Goal: Transaction & Acquisition: Purchase product/service

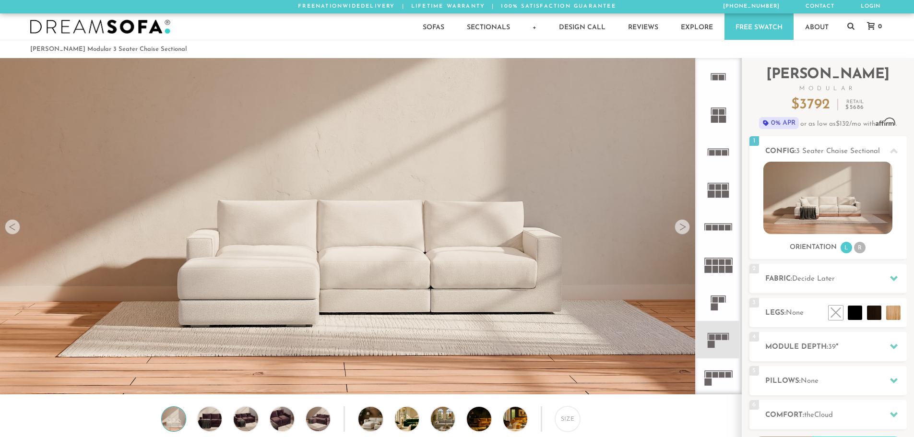
click at [683, 229] on div at bounding box center [682, 226] width 15 height 15
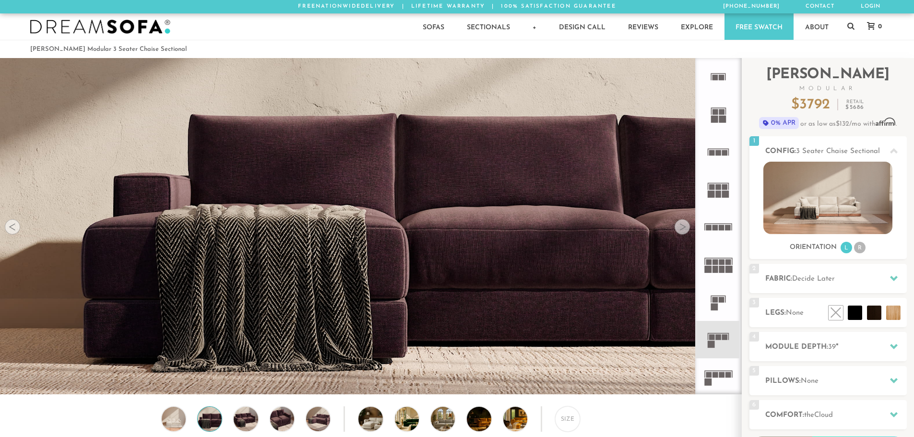
click at [683, 228] on div at bounding box center [682, 226] width 15 height 15
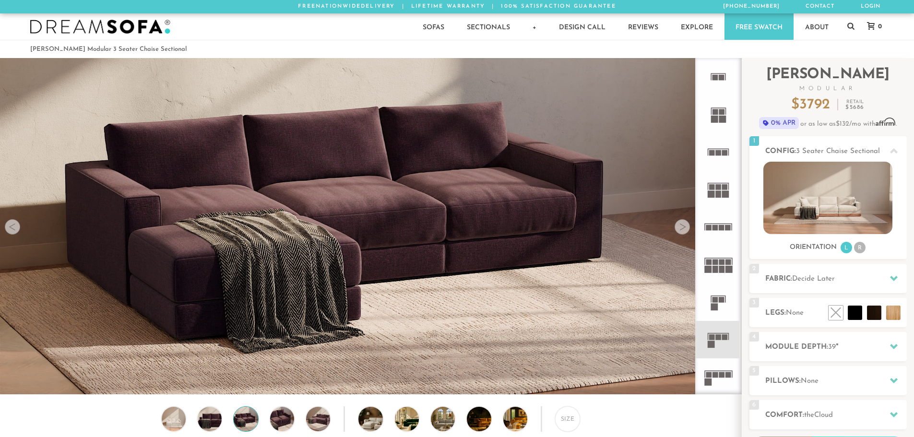
click at [683, 228] on div at bounding box center [682, 226] width 15 height 15
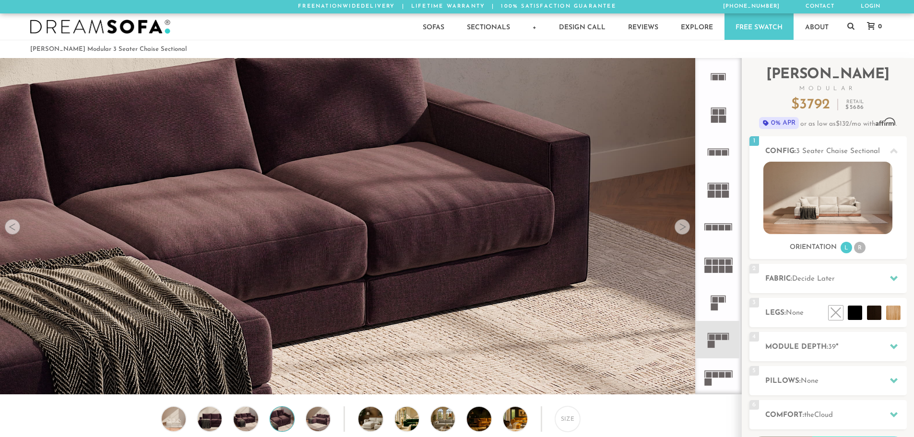
click at [684, 227] on div at bounding box center [682, 226] width 15 height 15
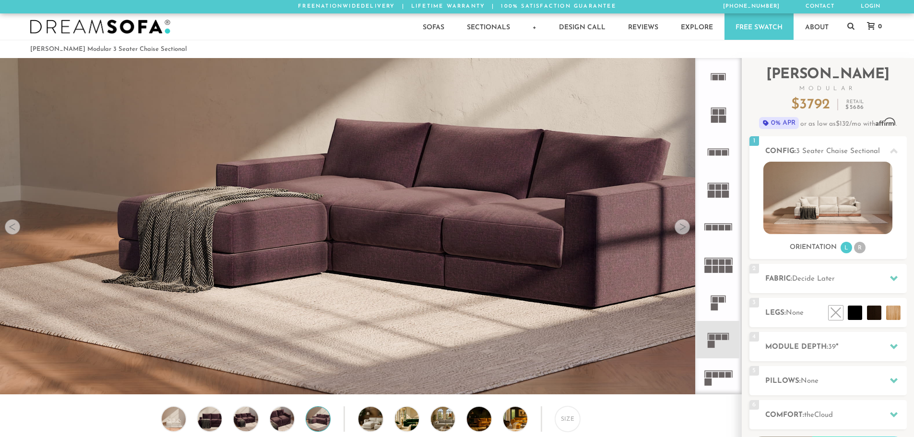
click at [684, 227] on div at bounding box center [682, 226] width 15 height 15
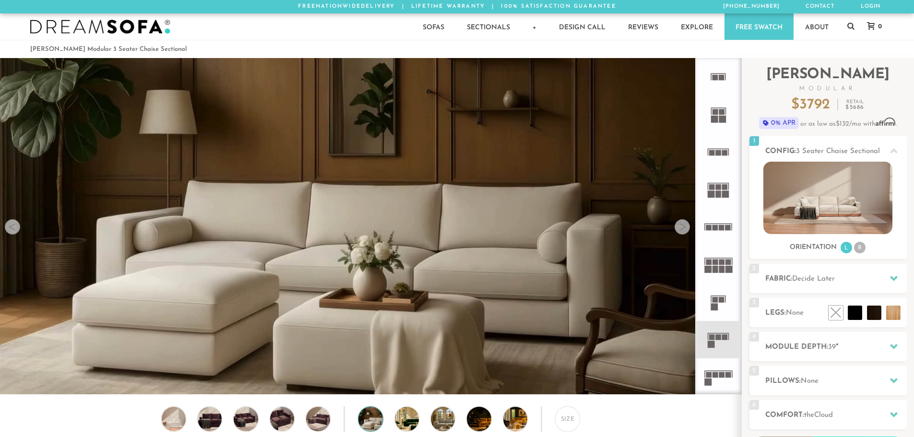
click at [684, 227] on div at bounding box center [682, 226] width 15 height 15
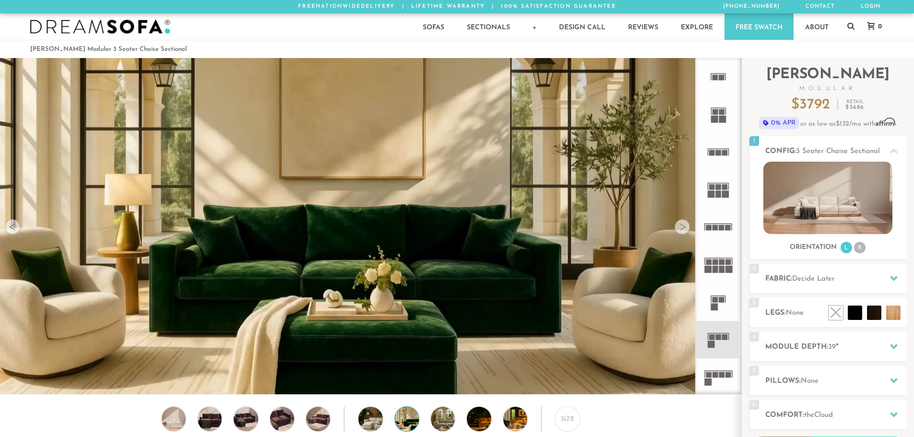
click at [685, 226] on div at bounding box center [682, 226] width 15 height 15
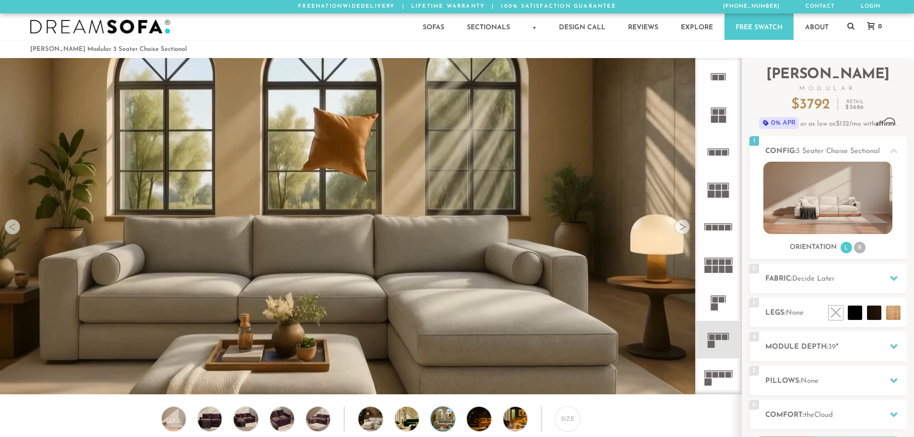
click at [685, 226] on div at bounding box center [682, 226] width 15 height 15
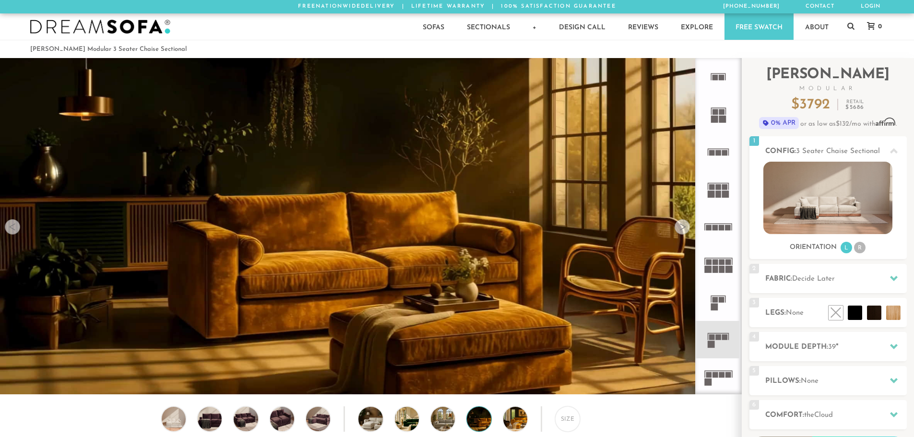
click at [685, 226] on div at bounding box center [682, 226] width 15 height 15
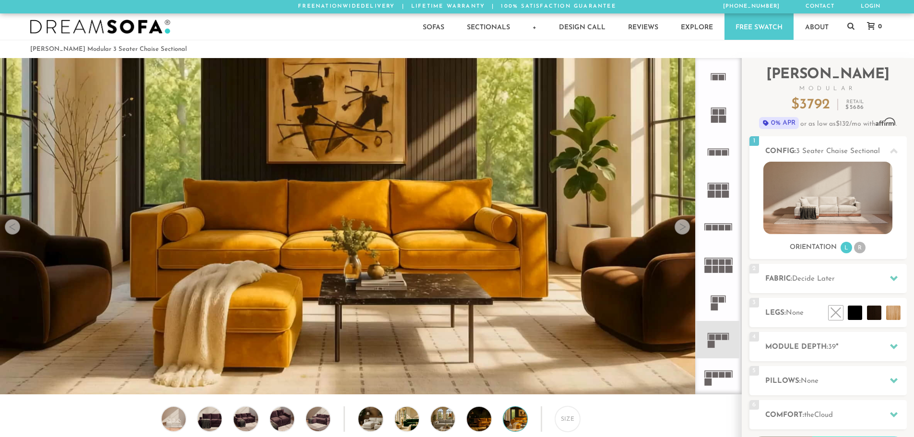
click at [685, 226] on div at bounding box center [682, 226] width 15 height 15
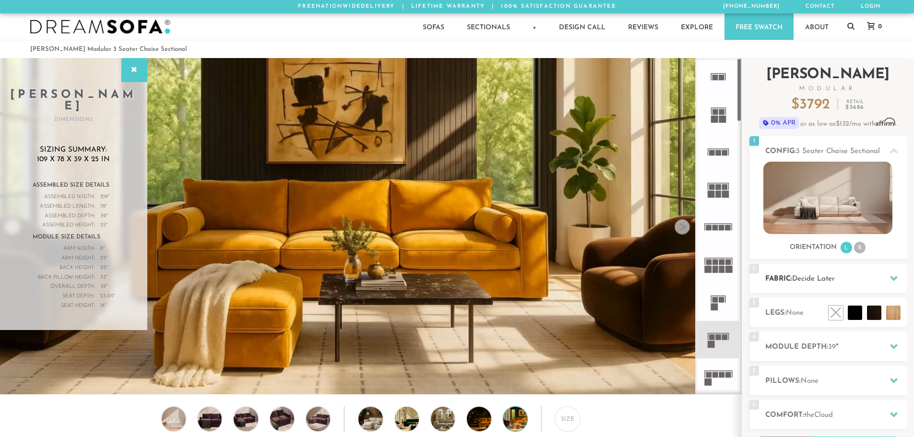
click at [788, 280] on h2 "Fabric: Decide Later" at bounding box center [836, 279] width 142 height 11
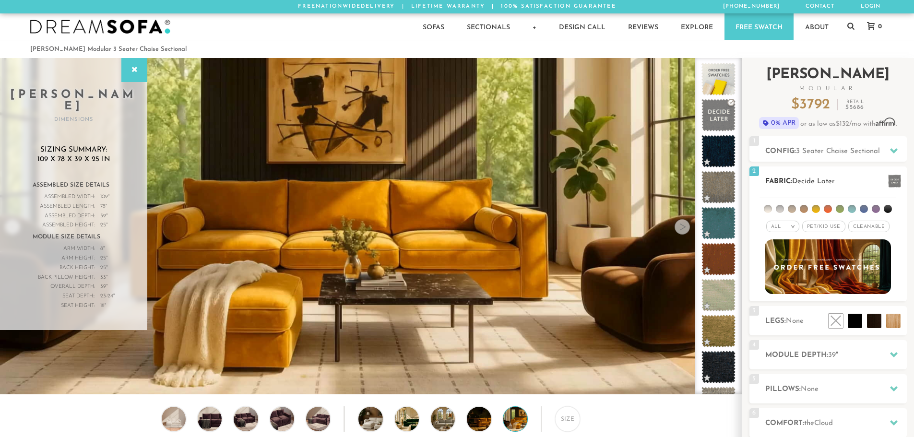
click at [822, 227] on span "Pet/Kid Use x" at bounding box center [823, 227] width 43 height 12
click at [875, 228] on span "Cleanable x" at bounding box center [872, 227] width 41 height 12
click at [780, 210] on li at bounding box center [780, 209] width 8 height 8
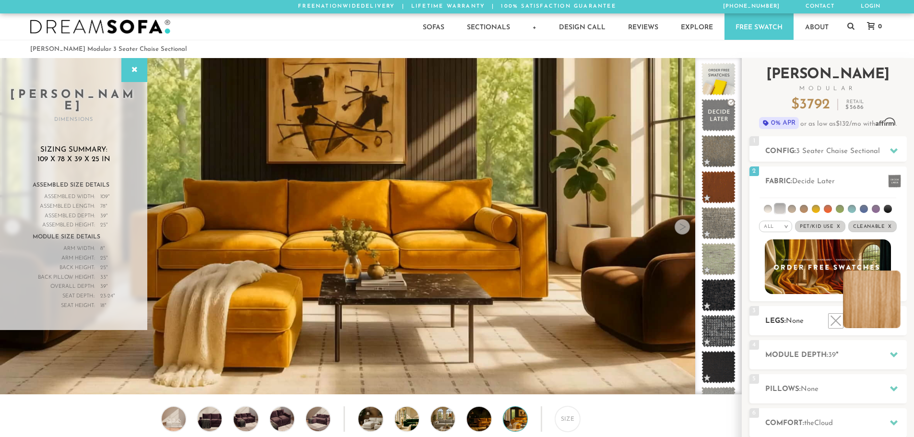
click at [895, 319] on li at bounding box center [872, 300] width 58 height 58
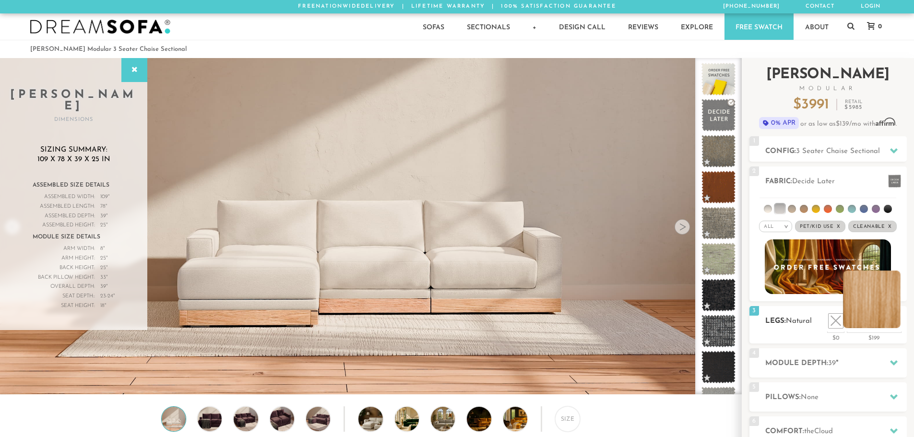
click at [885, 319] on li at bounding box center [872, 300] width 58 height 58
click at [875, 323] on li at bounding box center [853, 300] width 58 height 58
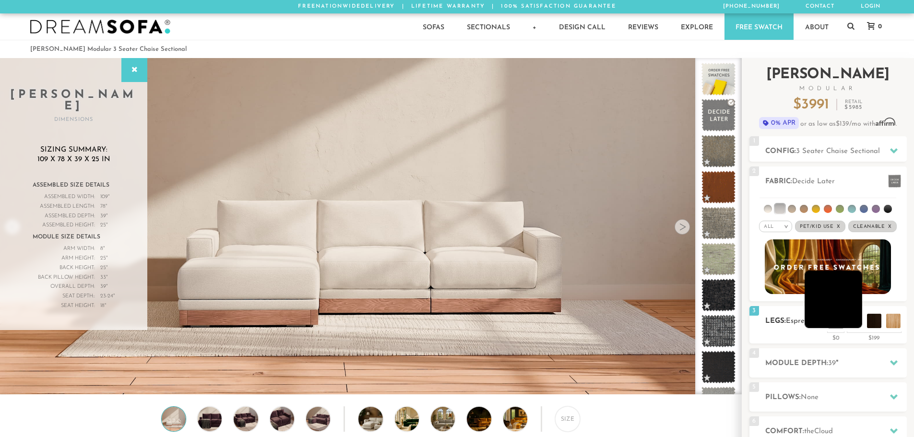
click at [852, 320] on li at bounding box center [834, 300] width 58 height 58
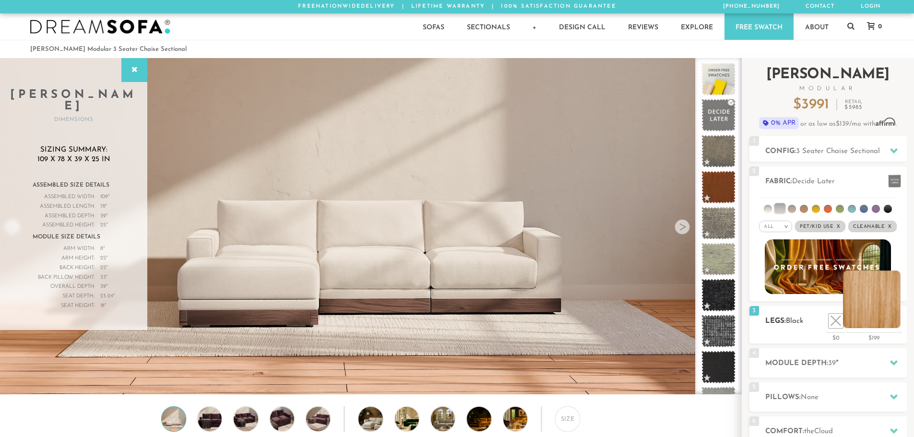
click at [898, 326] on li at bounding box center [872, 300] width 58 height 58
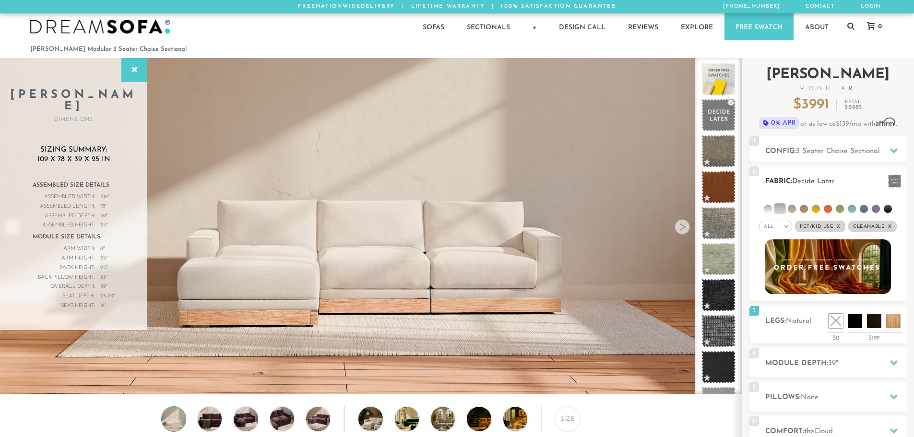
click at [788, 208] on li at bounding box center [792, 209] width 8 height 8
click at [805, 208] on li at bounding box center [804, 209] width 8 height 8
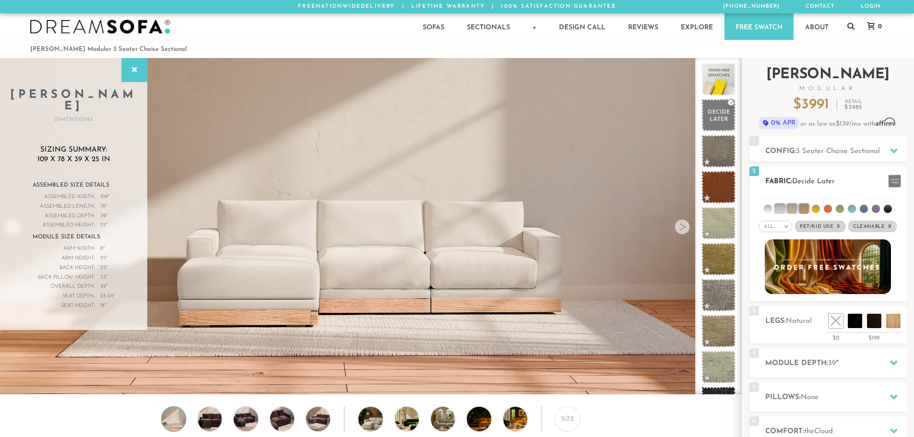
click at [768, 209] on li at bounding box center [768, 209] width 8 height 8
click at [817, 211] on li at bounding box center [816, 209] width 8 height 8
click at [821, 208] on li at bounding box center [816, 209] width 10 height 10
click at [806, 212] on li at bounding box center [804, 209] width 10 height 10
click at [873, 203] on ul at bounding box center [828, 207] width 137 height 18
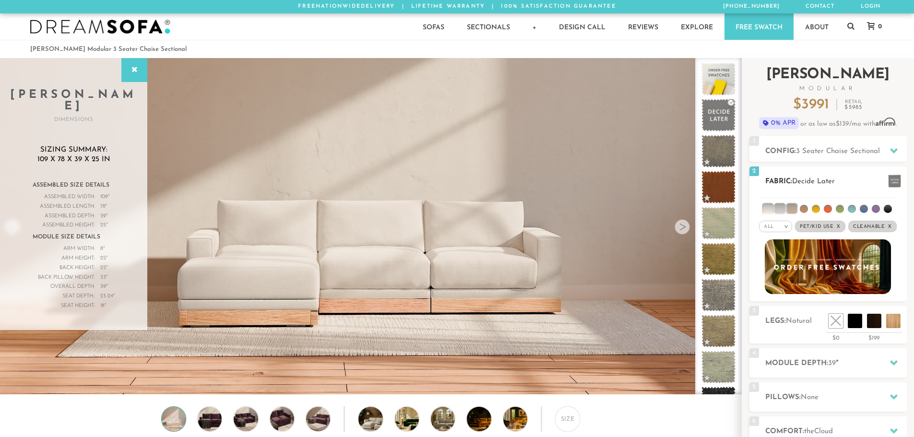
click at [879, 211] on li at bounding box center [876, 209] width 8 height 8
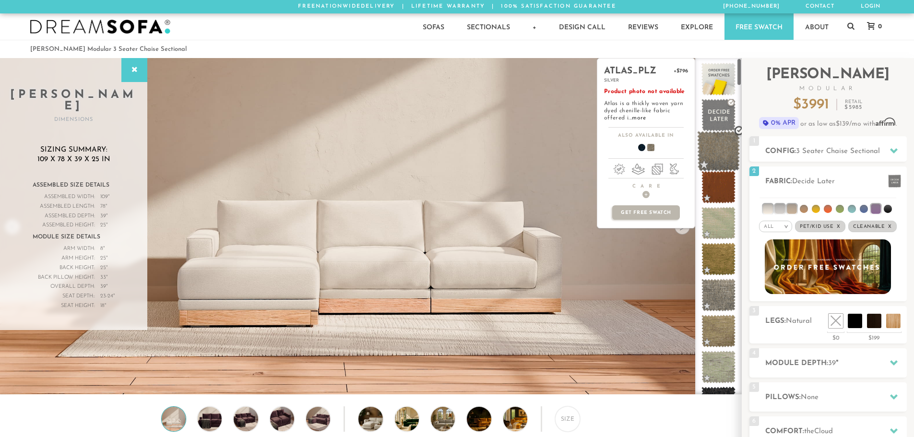
click at [722, 152] on span at bounding box center [718, 151] width 43 height 41
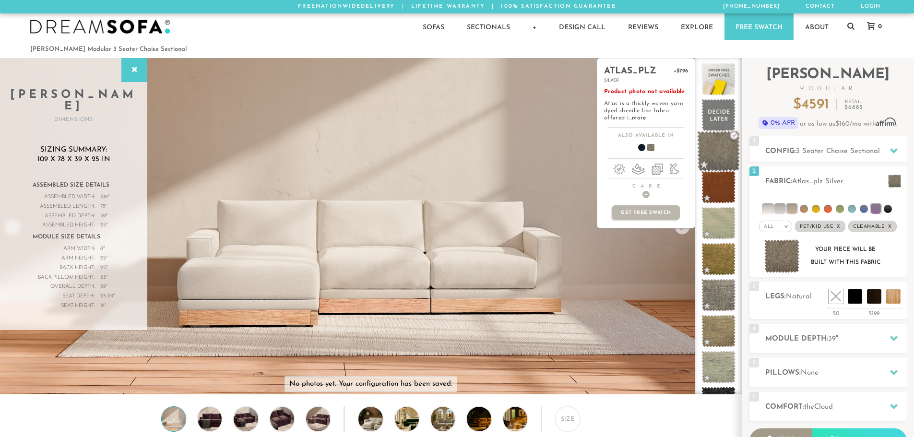
click at [723, 140] on span at bounding box center [718, 151] width 43 height 41
click at [716, 176] on span at bounding box center [718, 187] width 43 height 41
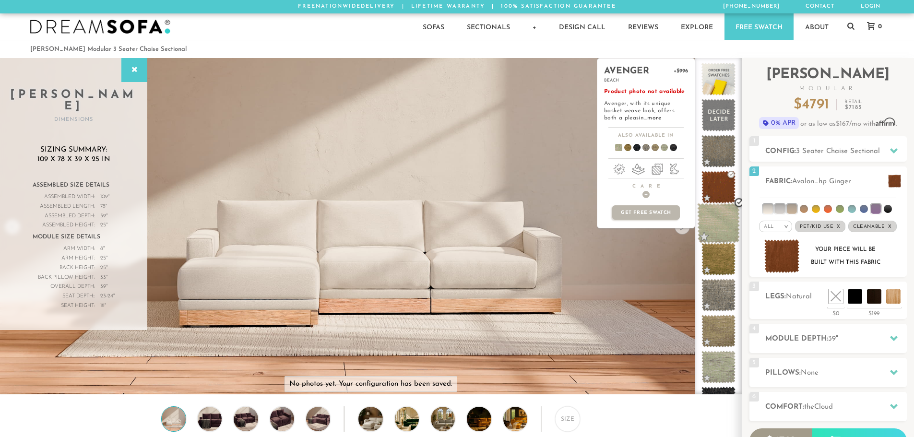
click at [717, 214] on span at bounding box center [718, 223] width 43 height 41
click at [715, 255] on span at bounding box center [718, 259] width 43 height 41
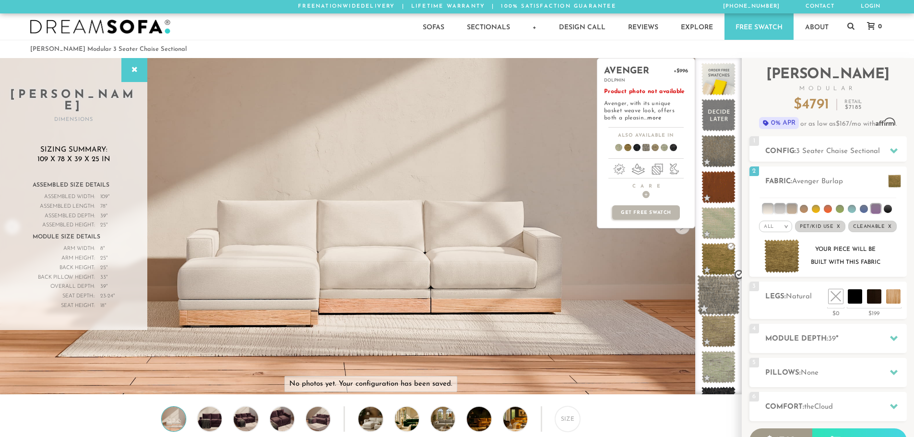
click at [715, 296] on span at bounding box center [718, 295] width 43 height 41
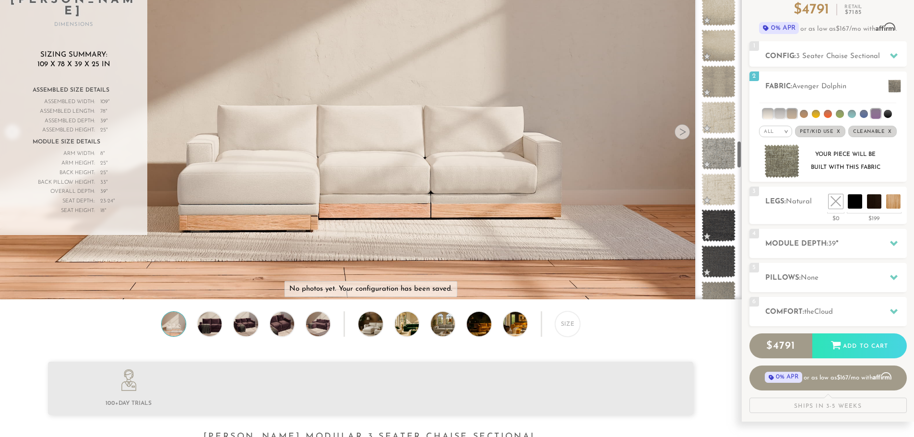
scroll to position [96, 0]
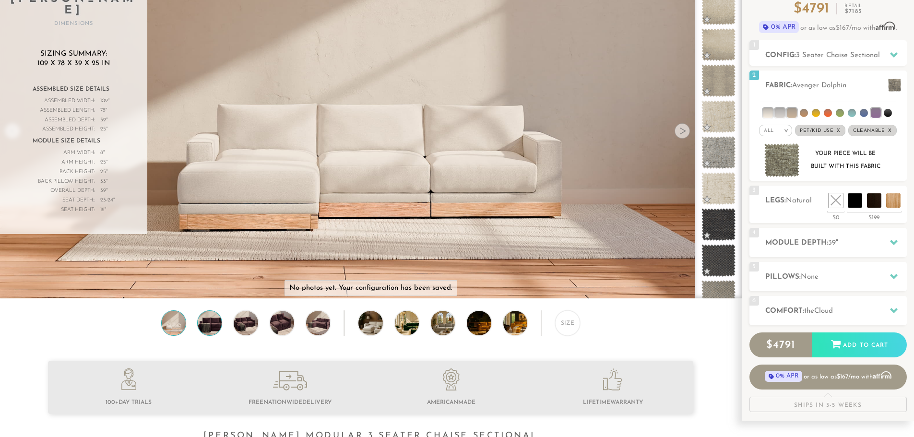
click at [214, 325] on img at bounding box center [209, 323] width 29 height 24
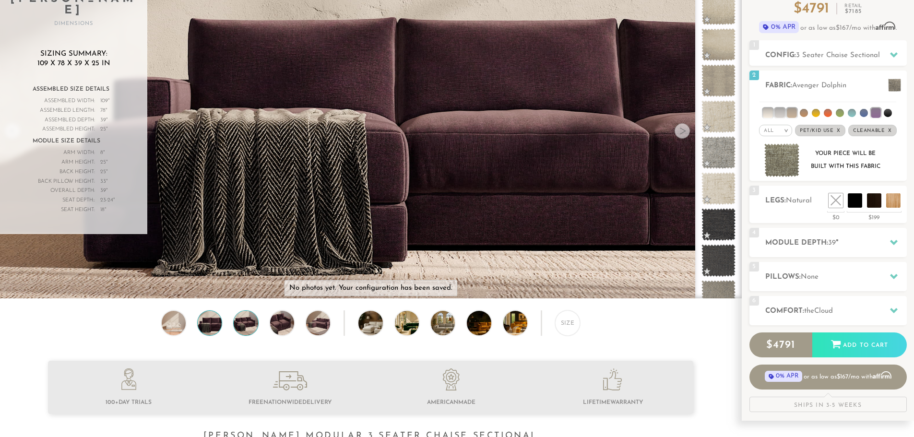
click at [249, 330] on img at bounding box center [245, 323] width 29 height 24
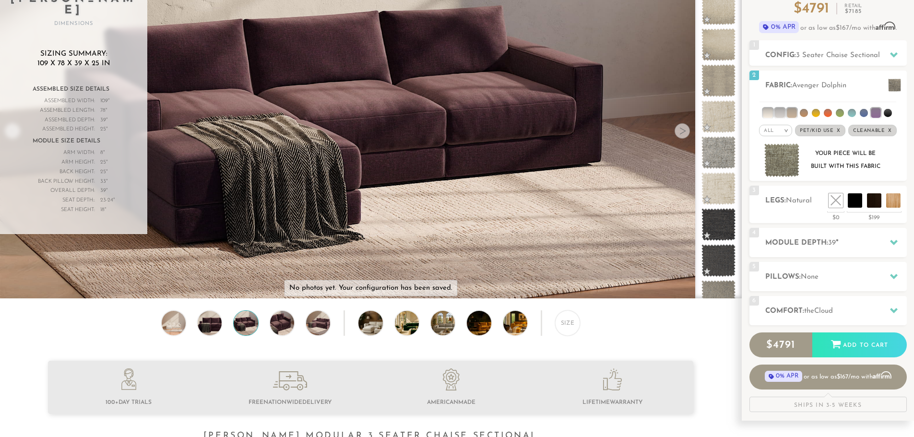
click at [268, 333] on div "Size" at bounding box center [370, 326] width 741 height 30
click at [306, 330] on img at bounding box center [318, 323] width 29 height 24
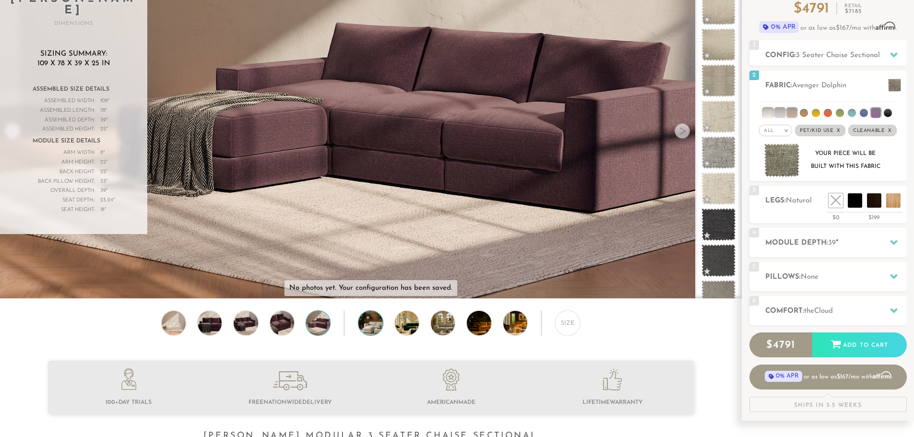
click at [375, 334] on img at bounding box center [379, 323] width 43 height 24
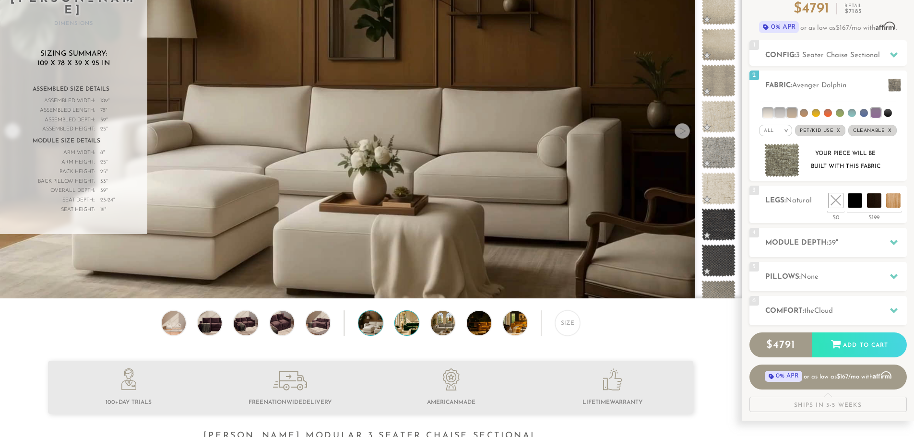
click at [401, 334] on img at bounding box center [416, 323] width 43 height 24
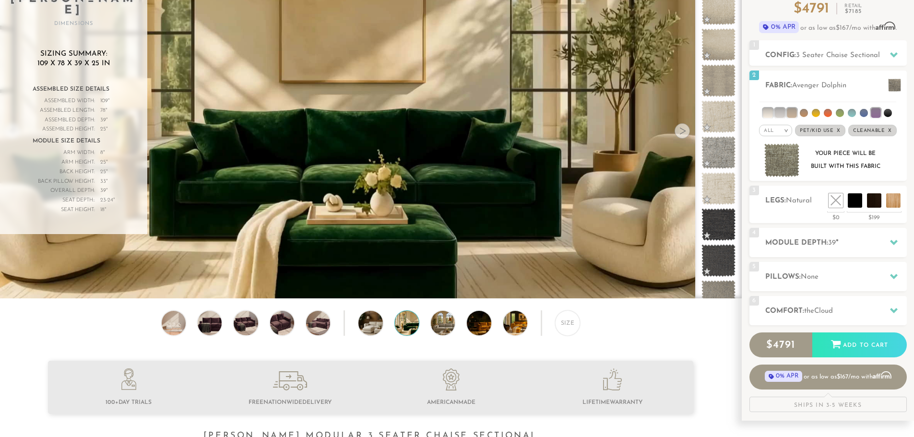
click at [455, 333] on div "Size" at bounding box center [370, 326] width 741 height 30
click at [488, 333] on img at bounding box center [488, 323] width 43 height 24
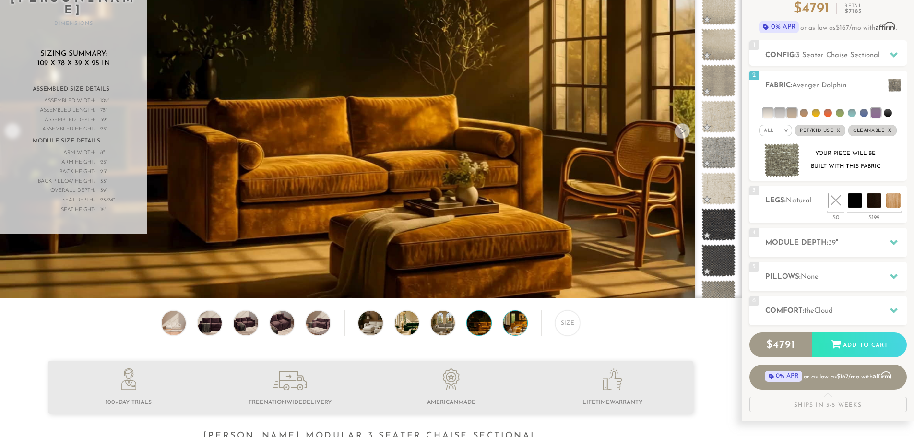
click at [517, 330] on img at bounding box center [524, 323] width 43 height 24
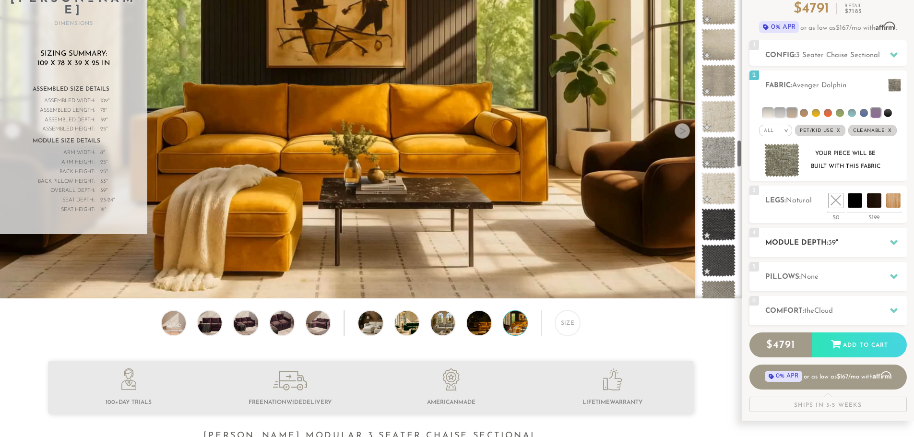
click at [856, 248] on h2 "Module Depth: 39 "" at bounding box center [836, 243] width 142 height 11
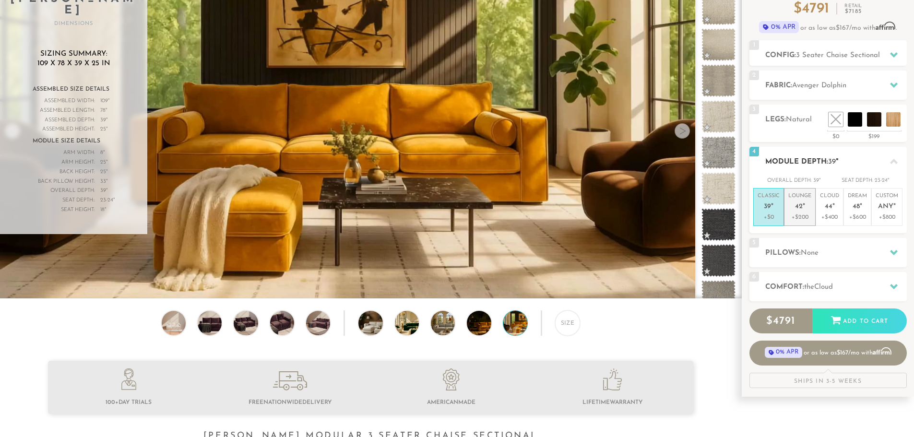
click at [803, 212] on p "Lounge 42 "" at bounding box center [799, 202] width 23 height 21
click at [765, 212] on p "Classic 39 "" at bounding box center [769, 202] width 22 height 21
click at [794, 252] on h2 "Pillows: None" at bounding box center [836, 253] width 142 height 11
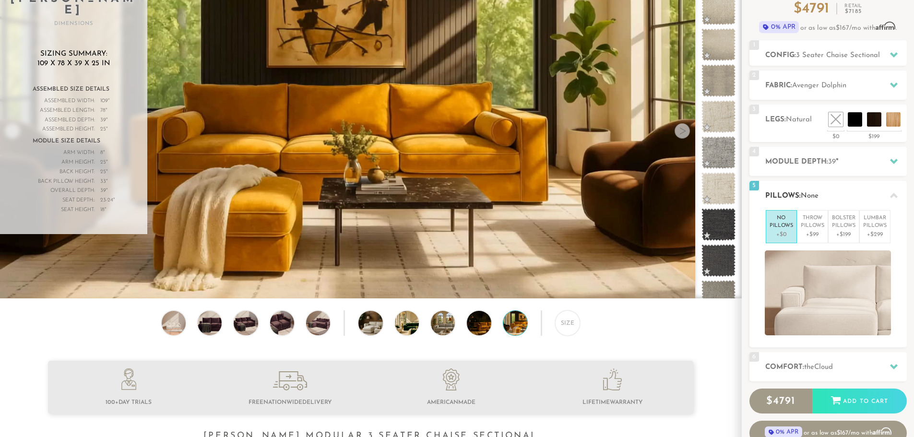
click at [788, 227] on p "No Pillows" at bounding box center [782, 223] width 24 height 16
click at [775, 189] on div "5 Pillows: None" at bounding box center [828, 195] width 157 height 29
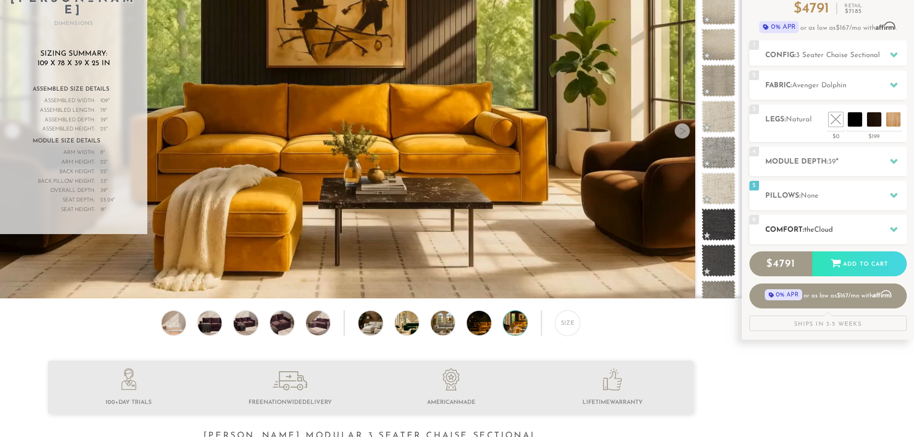
click at [829, 227] on span "Cloud" at bounding box center [823, 230] width 19 height 7
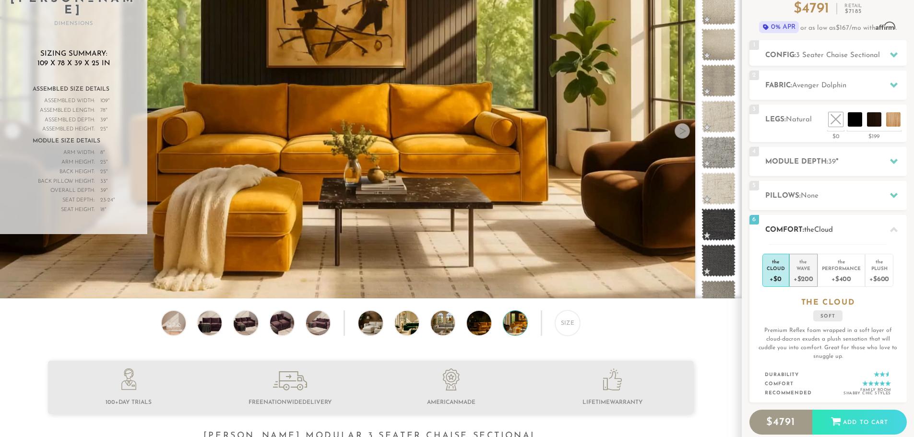
click at [805, 282] on div "+$200" at bounding box center [804, 279] width 20 height 14
click at [826, 275] on div "+$400" at bounding box center [841, 279] width 39 height 14
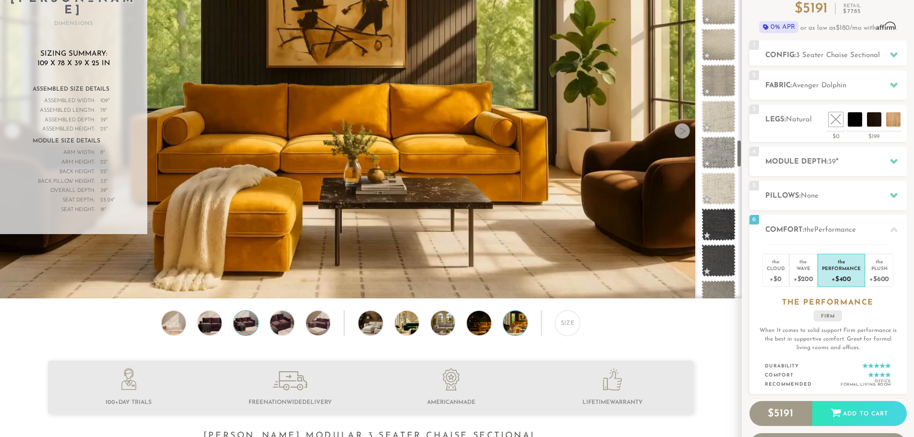
click at [254, 323] on img at bounding box center [245, 323] width 29 height 24
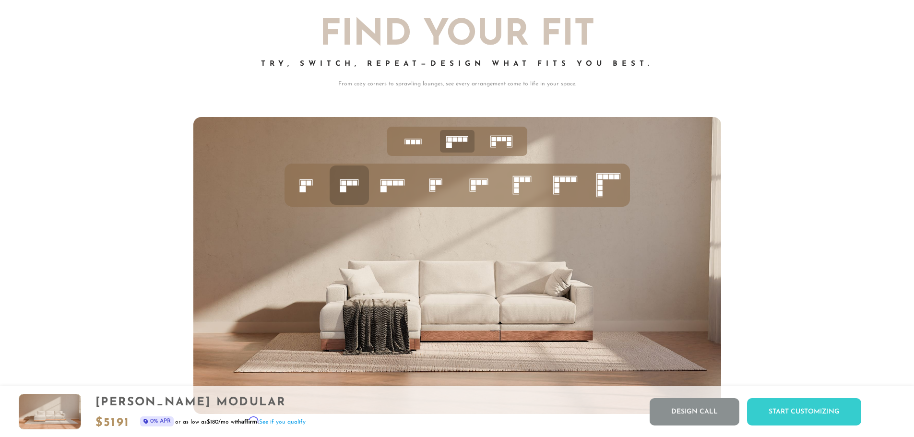
scroll to position [4103, 0]
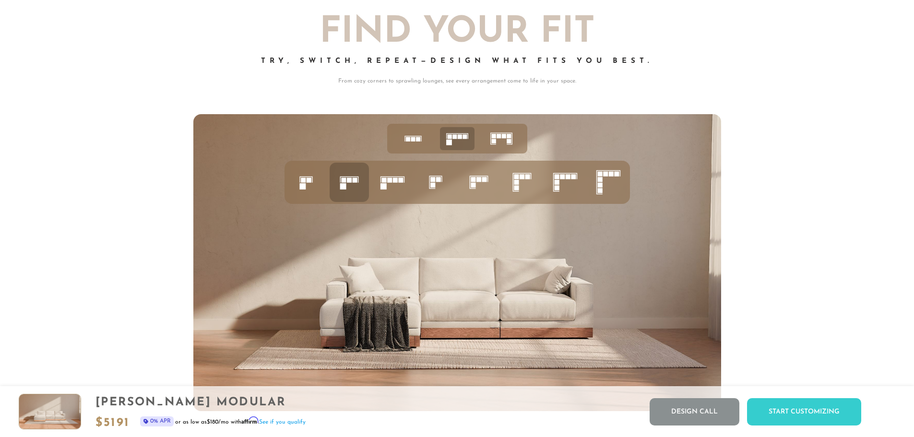
click at [507, 142] on icon at bounding box center [502, 139] width 30 height 30
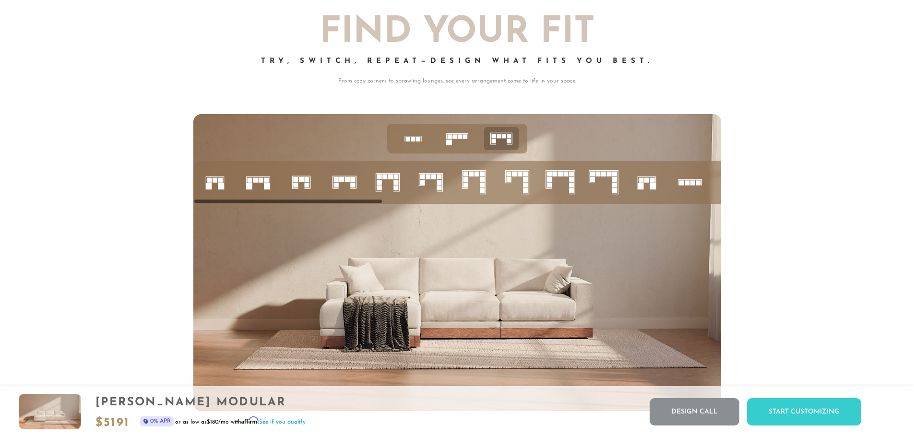
click at [458, 145] on icon at bounding box center [457, 139] width 30 height 30
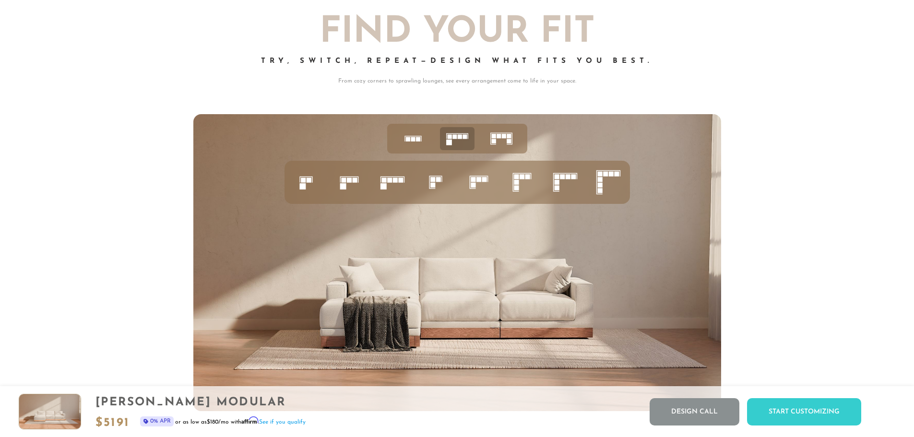
click at [347, 188] on icon at bounding box center [349, 182] width 33 height 33
click at [403, 182] on rect at bounding box center [400, 180] width 5 height 5
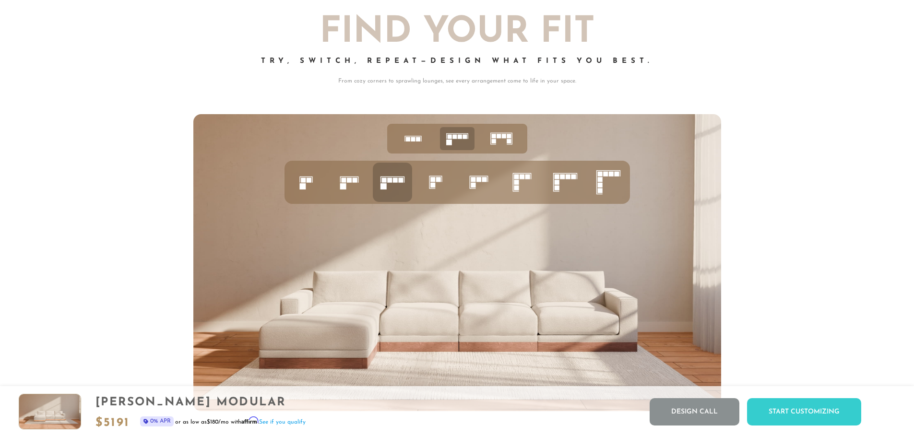
click at [451, 183] on icon at bounding box center [435, 182] width 33 height 33
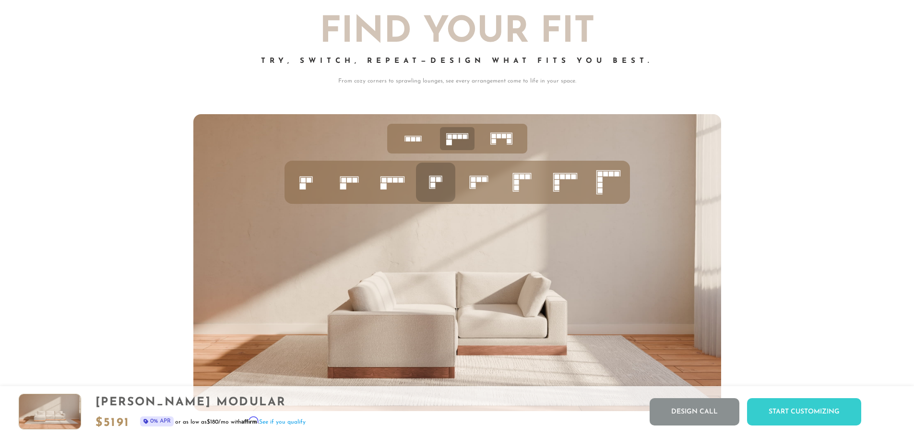
click at [486, 182] on icon at bounding box center [479, 182] width 33 height 33
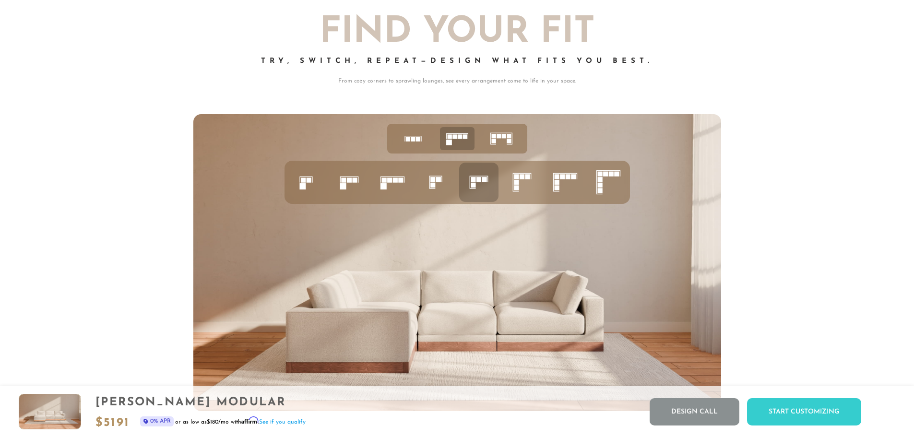
click at [349, 182] on rect at bounding box center [348, 180] width 5 height 5
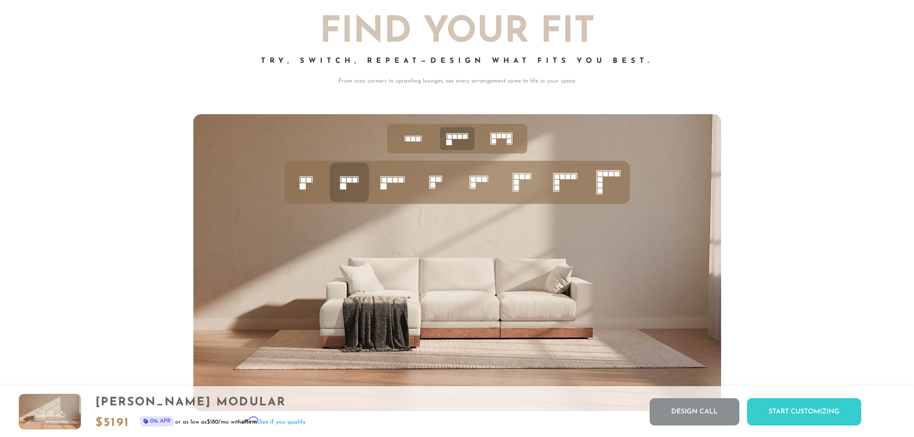
click at [318, 184] on icon at bounding box center [306, 182] width 33 height 33
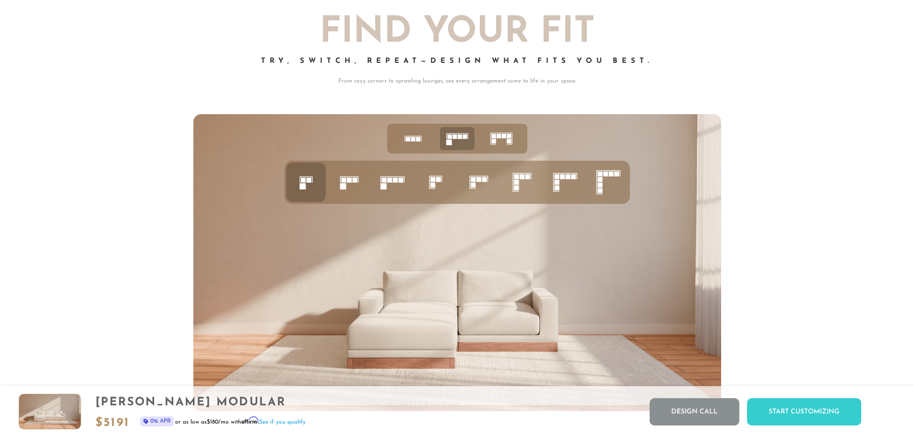
click at [495, 182] on li at bounding box center [478, 182] width 39 height 39
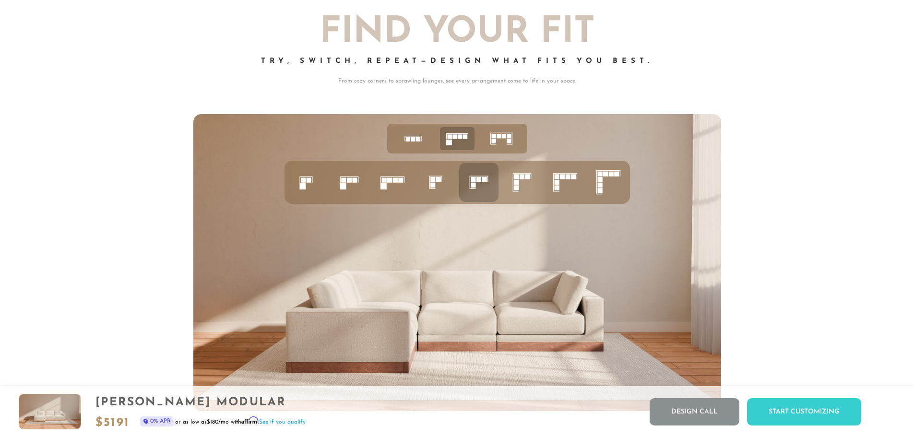
click at [526, 179] on rect at bounding box center [527, 176] width 5 height 5
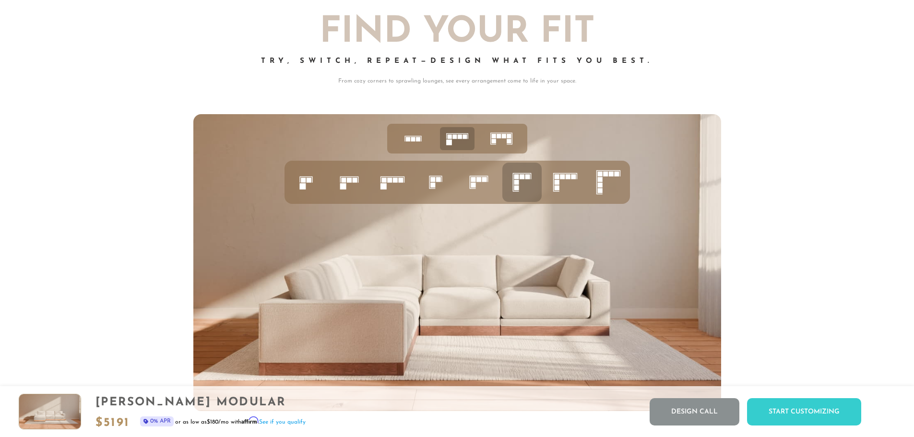
click at [558, 179] on rect at bounding box center [556, 176] width 5 height 5
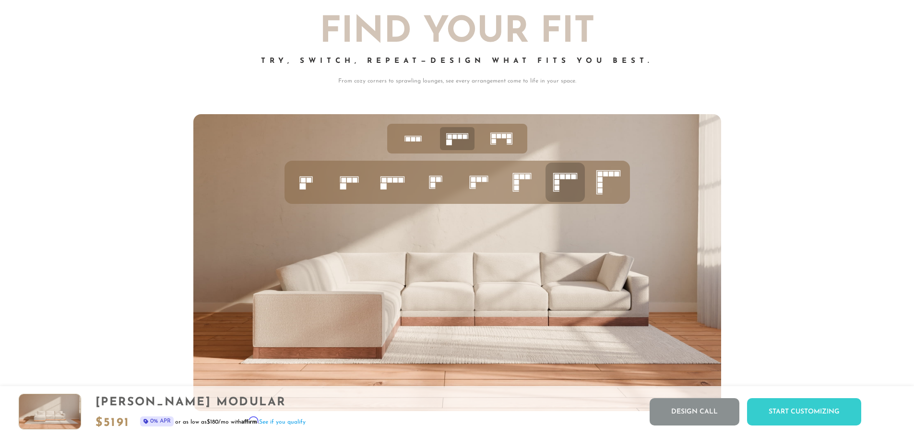
click at [602, 182] on rect at bounding box center [599, 179] width 5 height 5
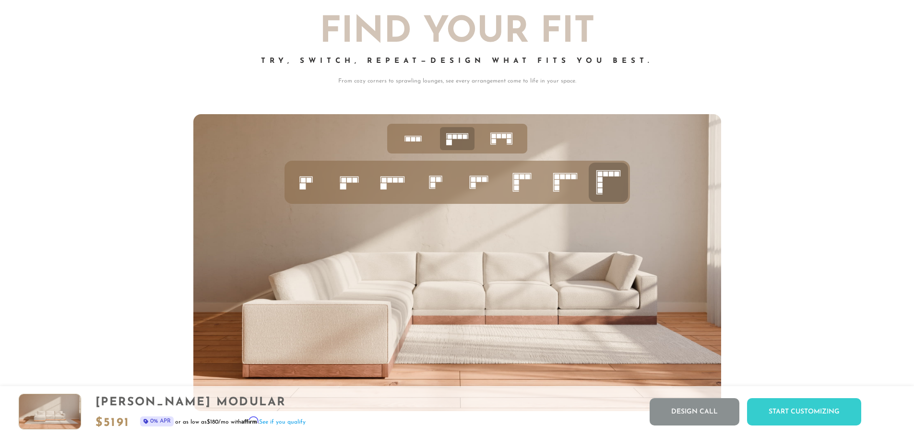
click at [479, 182] on rect at bounding box center [478, 179] width 5 height 5
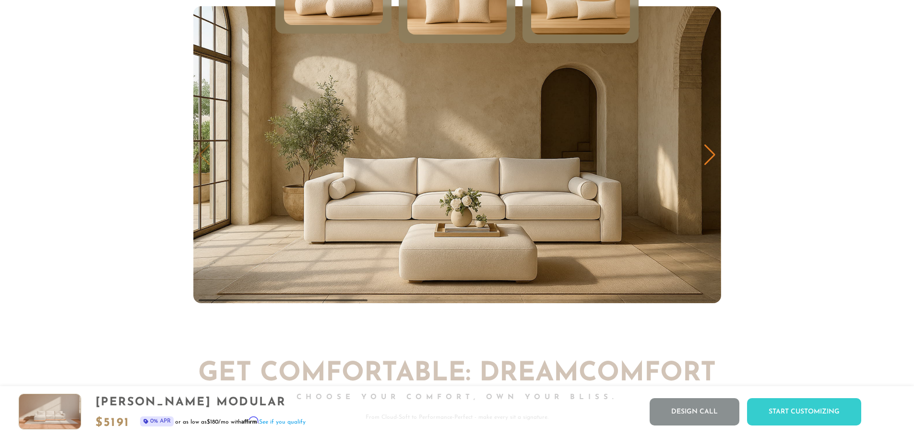
scroll to position [5180, 0]
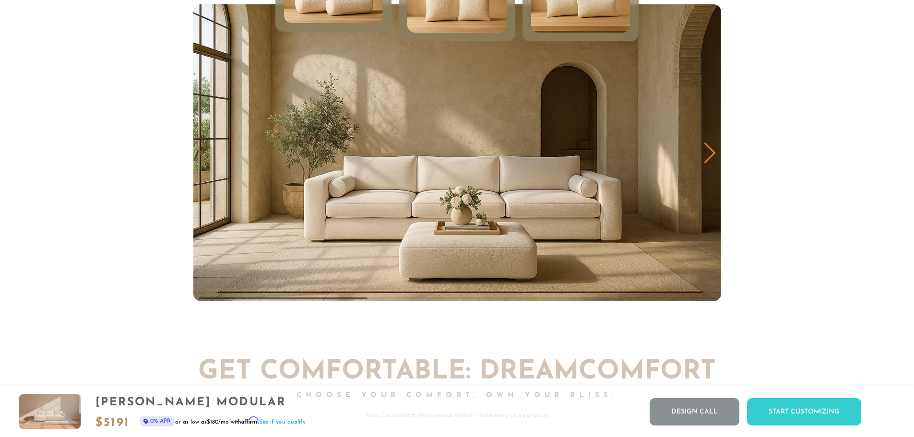
click at [709, 157] on div "Next slide" at bounding box center [710, 153] width 13 height 21
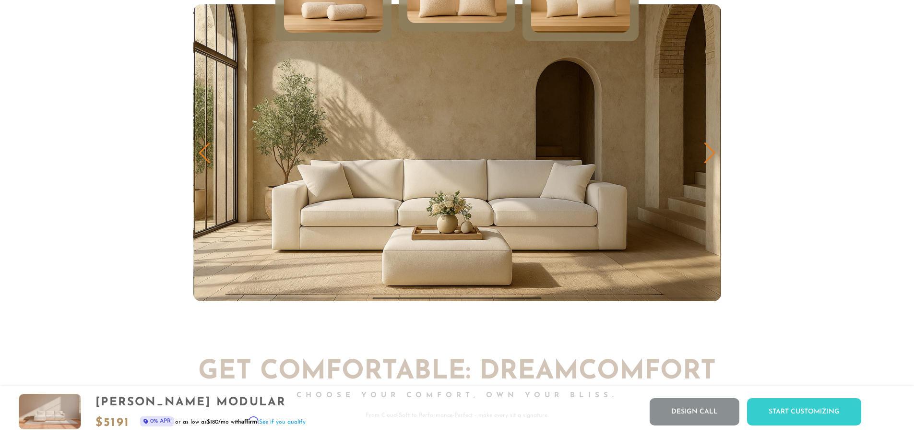
click at [709, 158] on div "Next slide" at bounding box center [710, 153] width 13 height 21
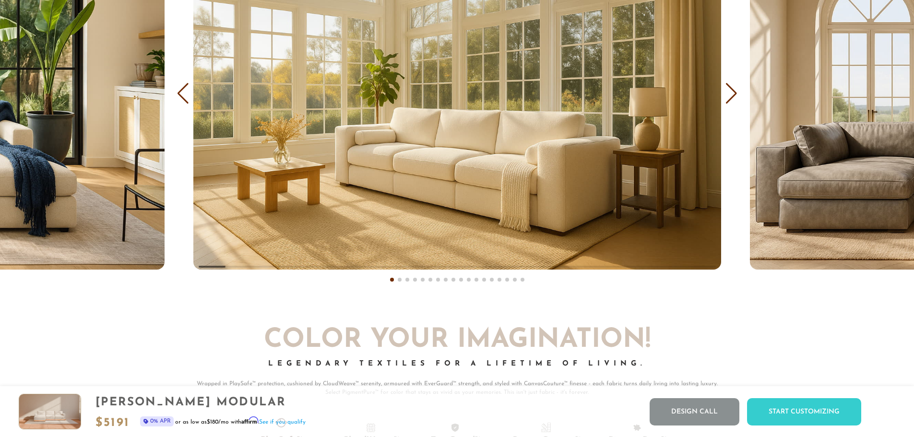
scroll to position [6211, 0]
click at [729, 105] on div "Next slide" at bounding box center [731, 94] width 13 height 21
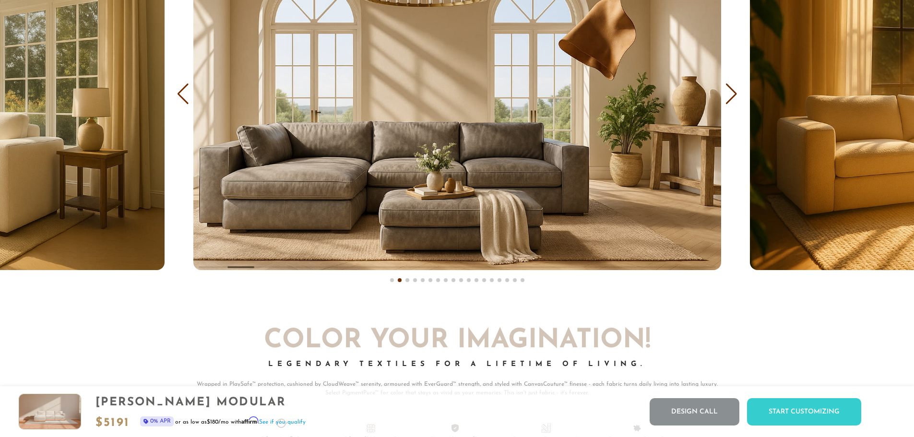
click at [729, 105] on div "Next slide" at bounding box center [731, 94] width 13 height 21
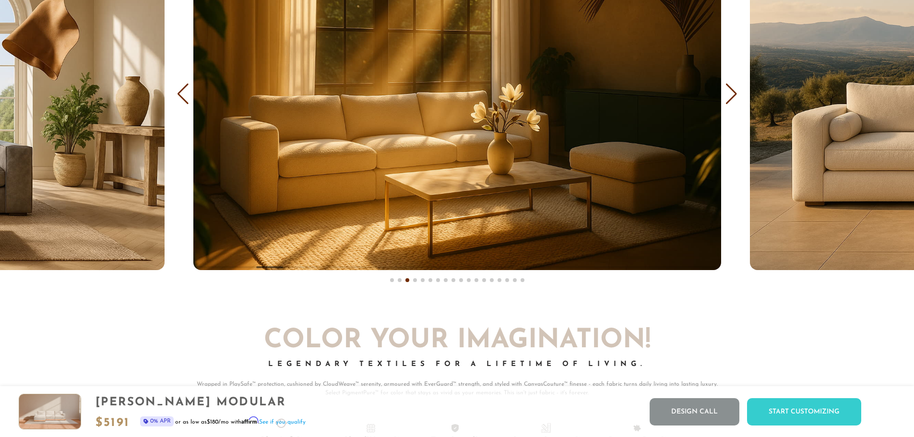
click at [729, 105] on div "Next slide" at bounding box center [731, 94] width 13 height 21
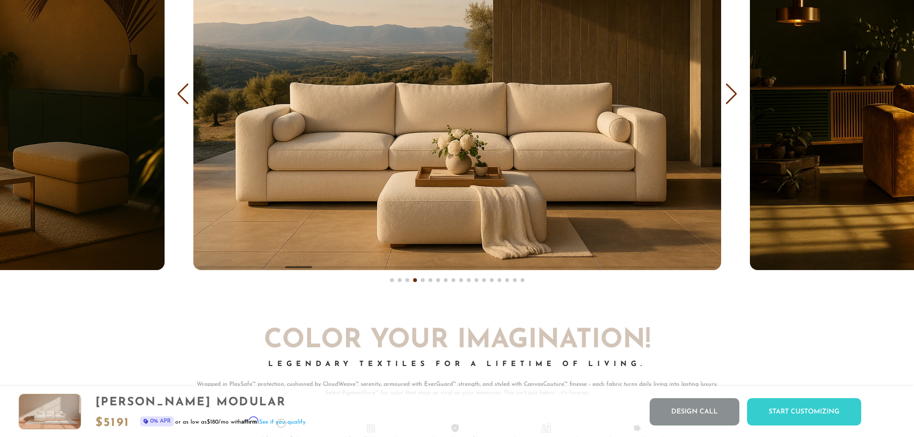
click at [729, 105] on div "Next slide" at bounding box center [731, 94] width 13 height 21
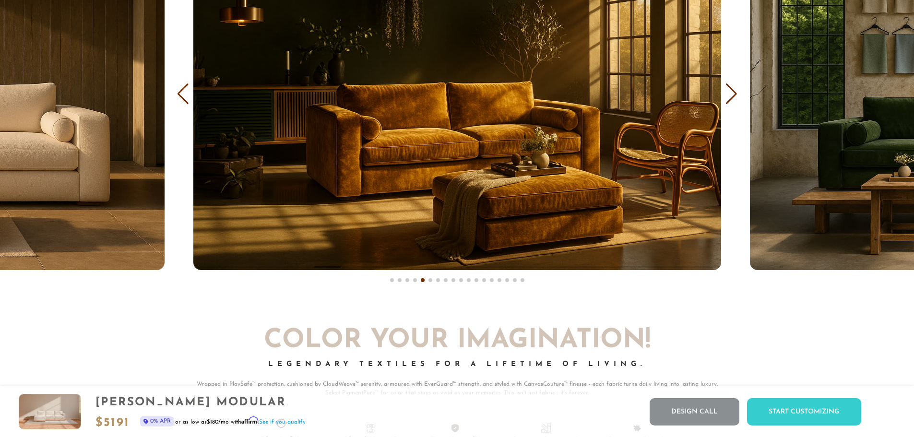
click at [729, 105] on div "Next slide" at bounding box center [731, 94] width 13 height 21
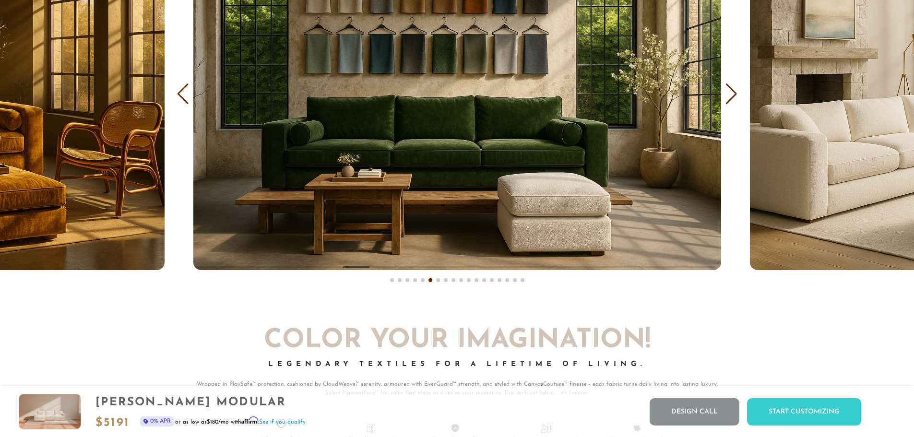
click at [729, 105] on div "Next slide" at bounding box center [731, 94] width 13 height 21
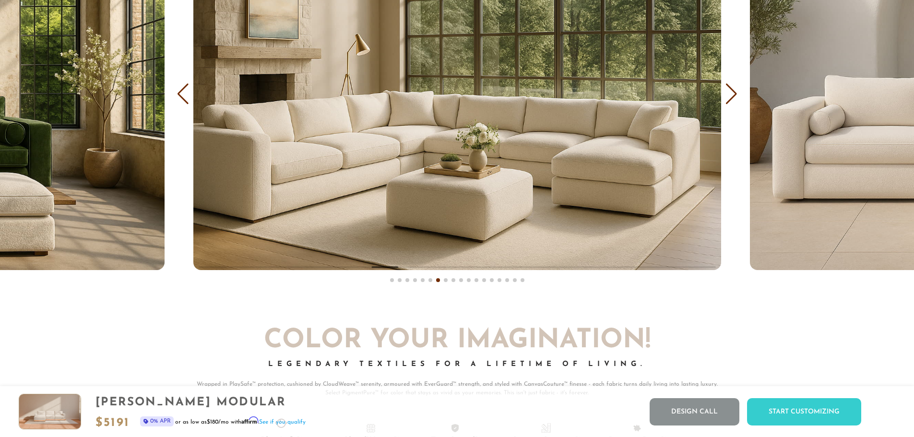
click at [729, 105] on div "Next slide" at bounding box center [731, 94] width 13 height 21
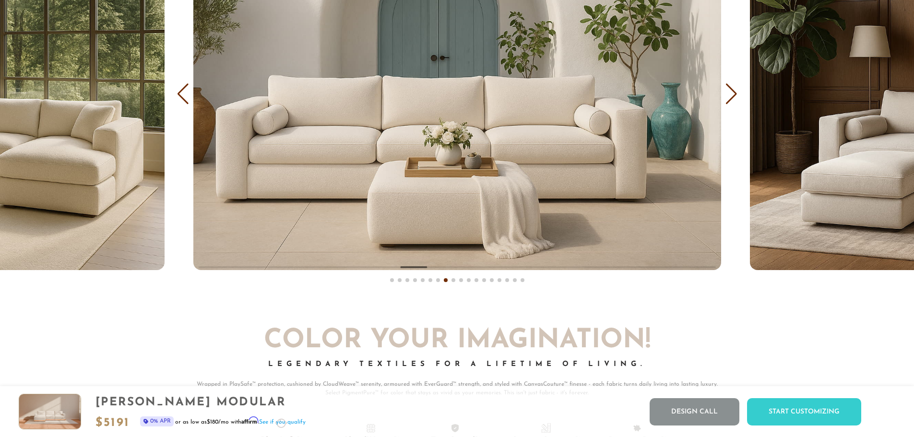
click at [728, 98] on div "Next slide" at bounding box center [731, 94] width 13 height 21
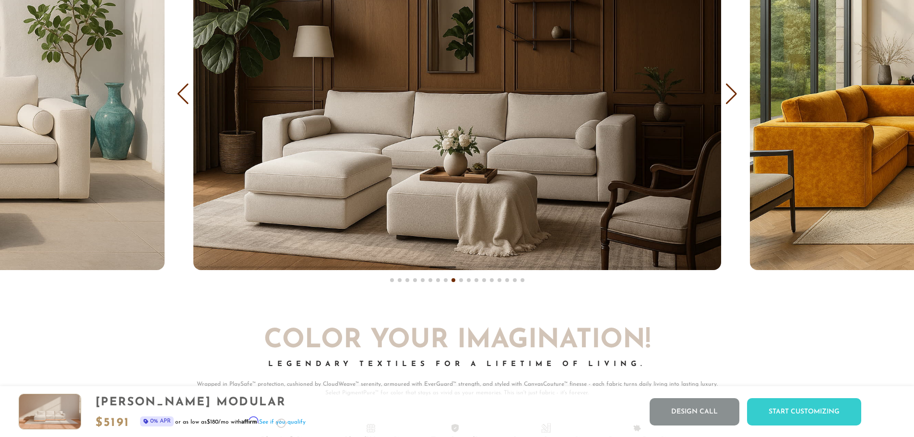
click at [724, 95] on div "COVER IT: DreamThread Choose Your Fabric, Paint Your Story. Every shade, every …" at bounding box center [457, 54] width 914 height 490
click at [730, 99] on div "Next slide" at bounding box center [731, 94] width 13 height 21
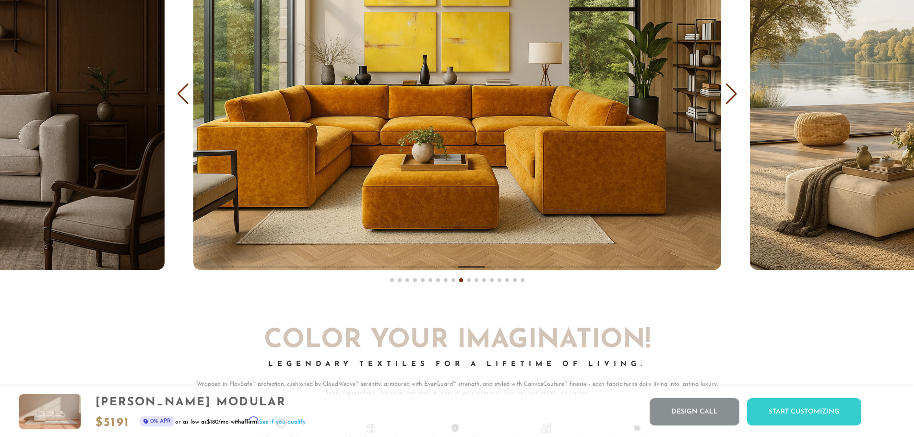
click at [731, 99] on div "Next slide" at bounding box center [731, 94] width 13 height 21
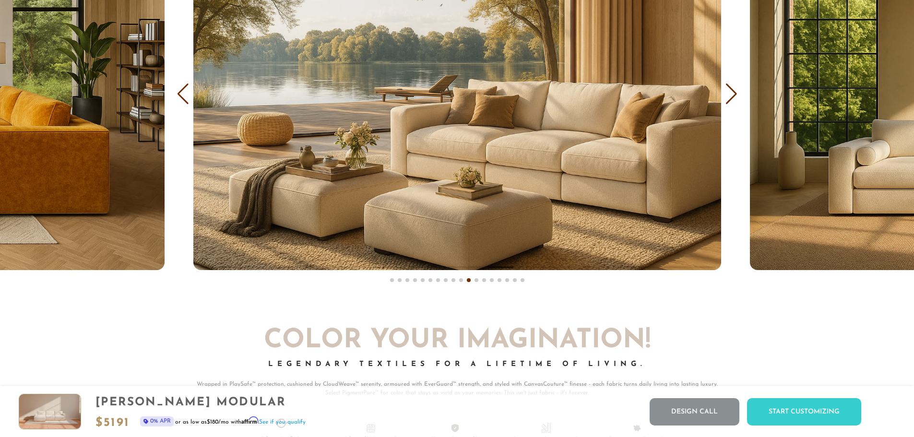
click at [731, 99] on div "Next slide" at bounding box center [731, 94] width 13 height 21
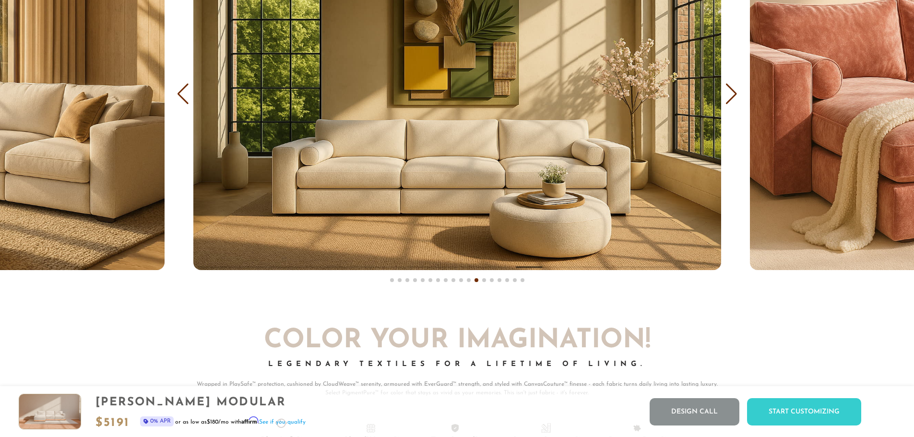
click at [731, 99] on div "Next slide" at bounding box center [731, 94] width 13 height 21
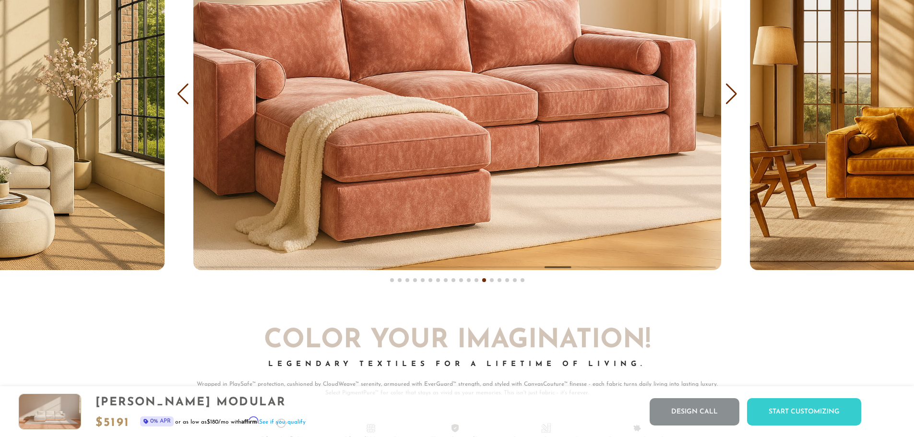
click at [733, 102] on div "Next slide" at bounding box center [731, 94] width 13 height 21
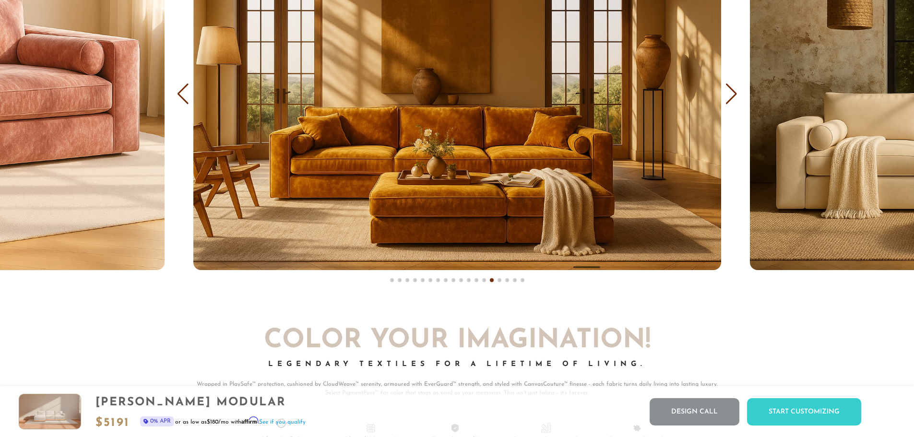
click at [733, 102] on div "Next slide" at bounding box center [731, 94] width 13 height 21
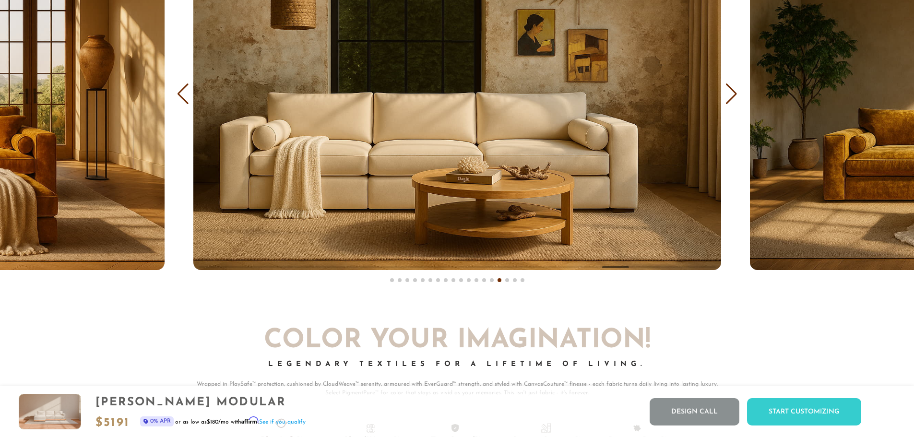
click at [733, 102] on div "Next slide" at bounding box center [731, 94] width 13 height 21
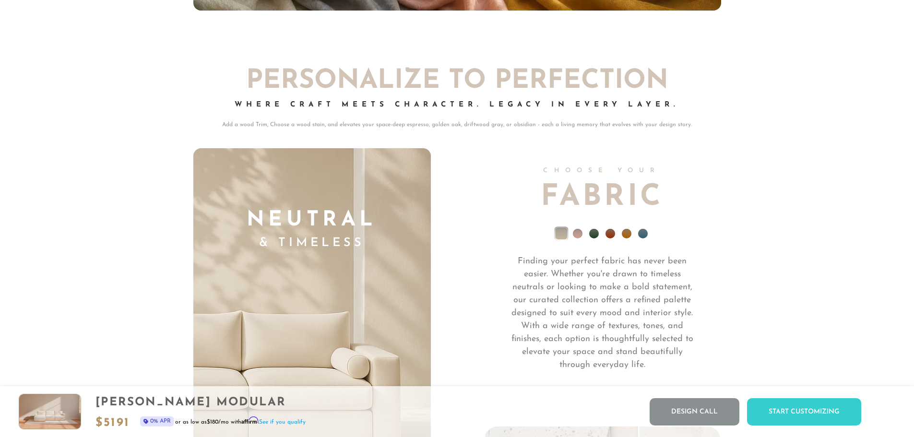
scroll to position [6974, 0]
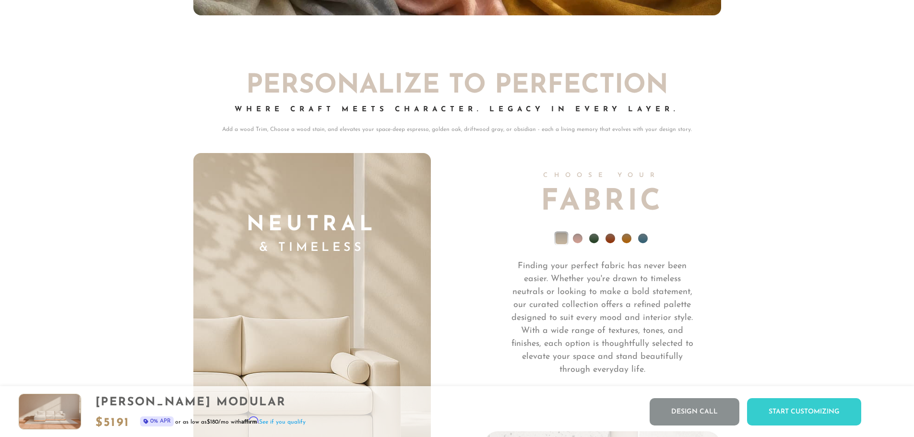
click at [578, 243] on li at bounding box center [578, 239] width 10 height 10
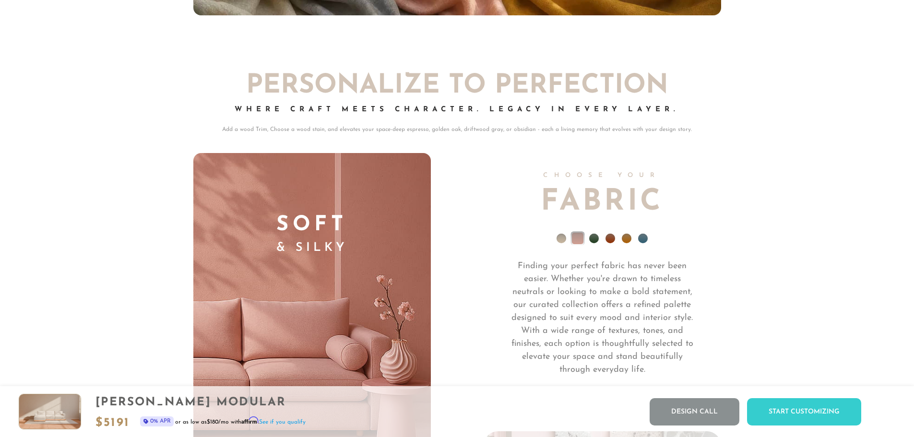
click at [589, 243] on li at bounding box center [594, 239] width 10 height 10
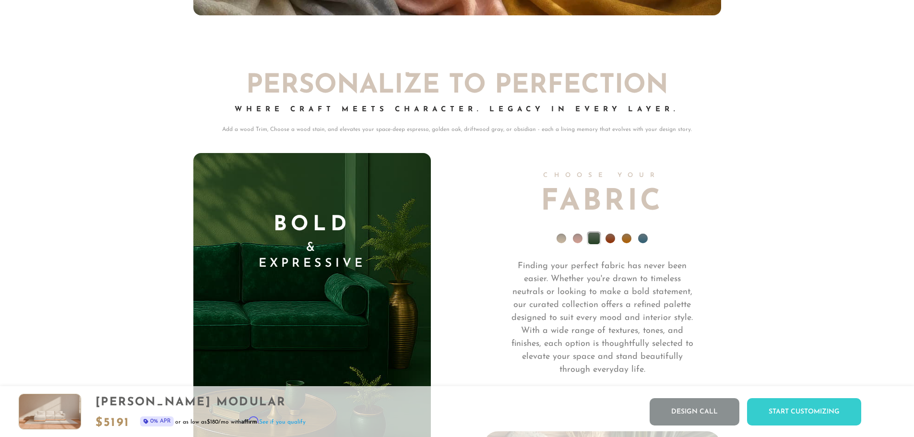
click at [606, 243] on li at bounding box center [611, 239] width 10 height 10
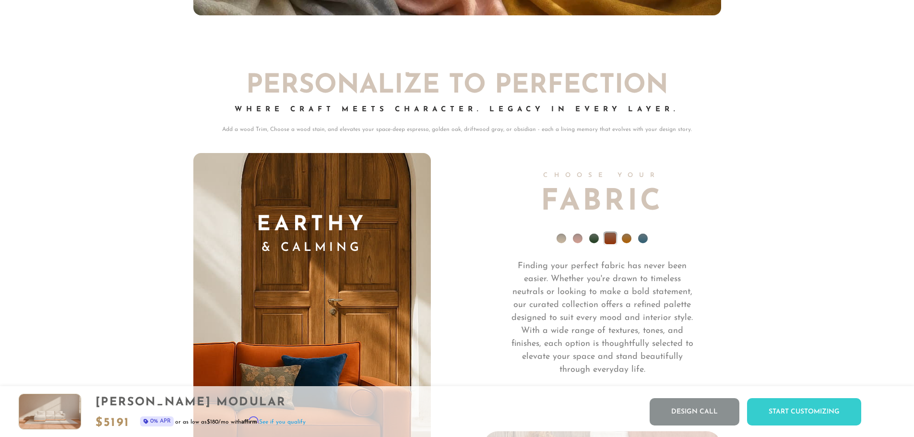
click at [623, 242] on li at bounding box center [627, 239] width 10 height 10
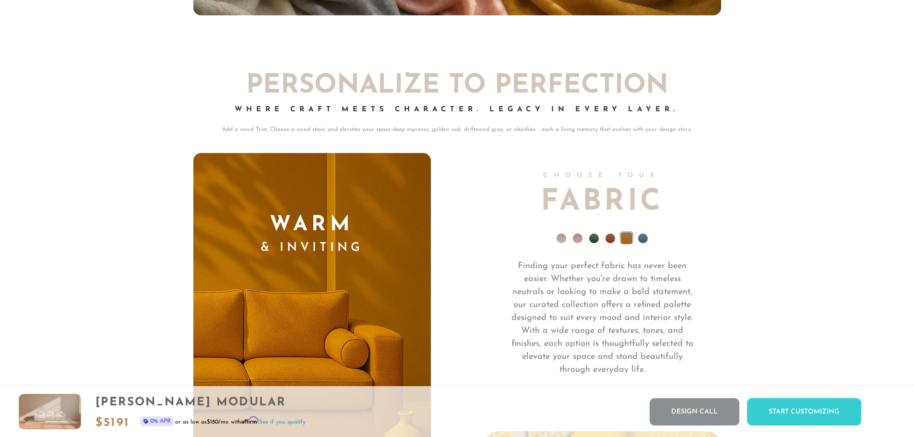
click at [647, 242] on li at bounding box center [643, 239] width 10 height 10
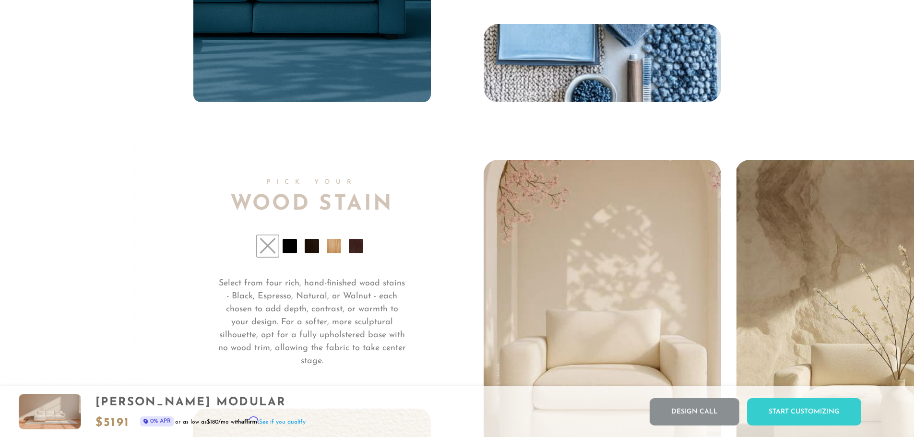
scroll to position [7372, 0]
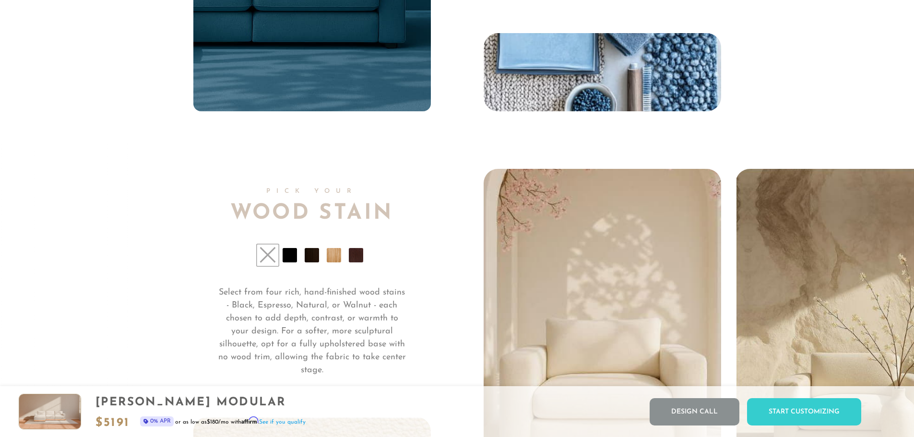
click at [291, 263] on li at bounding box center [290, 255] width 14 height 14
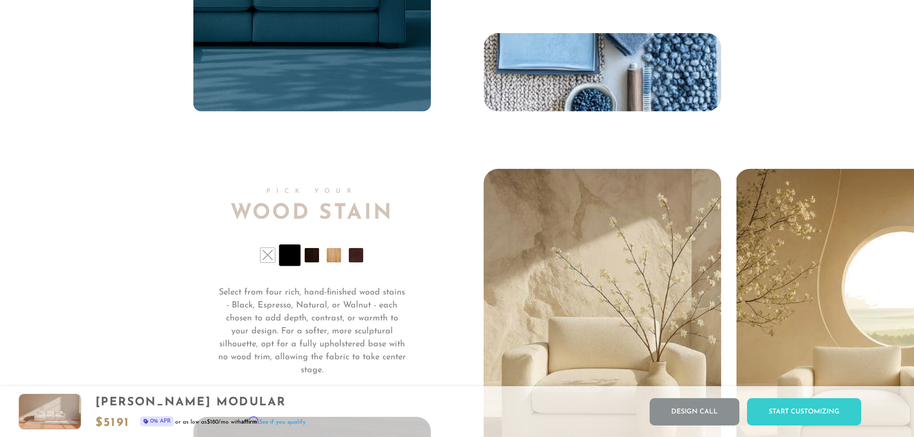
click at [336, 261] on li at bounding box center [334, 255] width 14 height 14
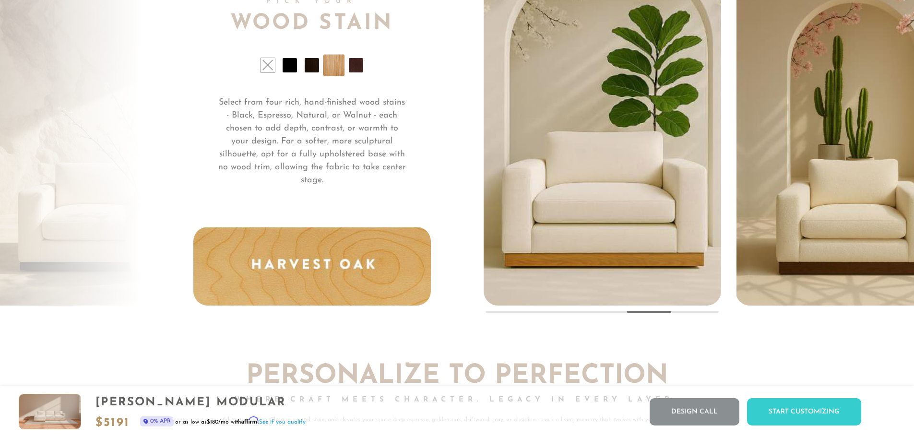
scroll to position [7564, 0]
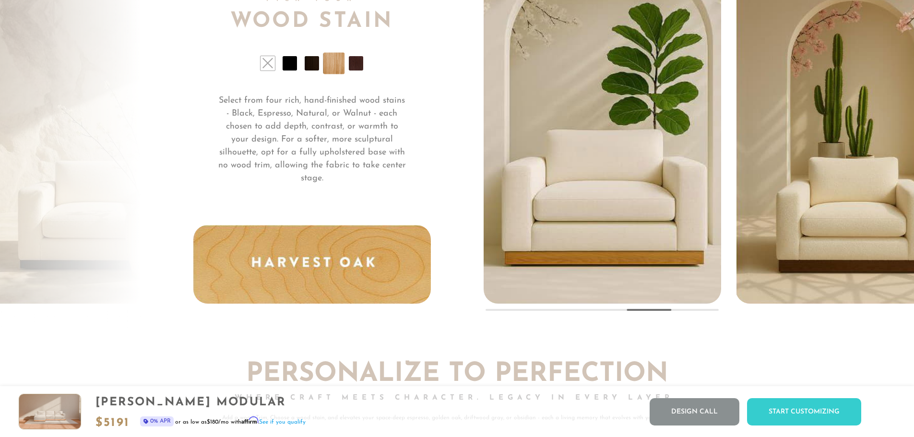
click at [309, 71] on li at bounding box center [312, 63] width 14 height 14
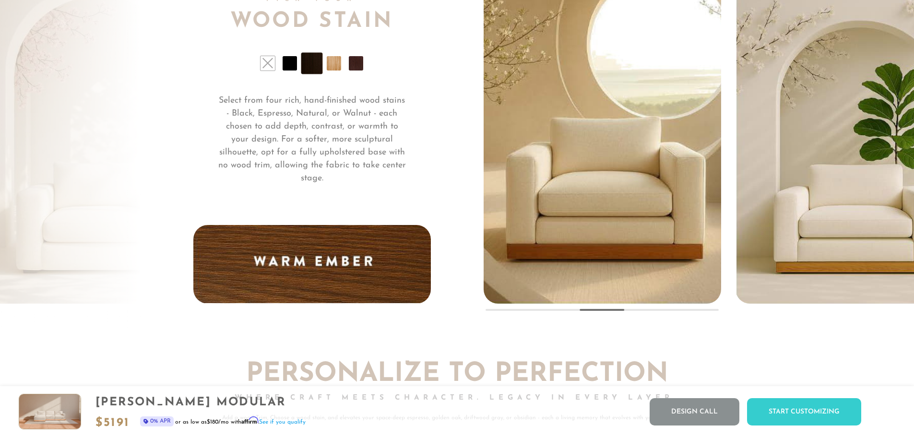
click at [330, 71] on li at bounding box center [334, 63] width 14 height 14
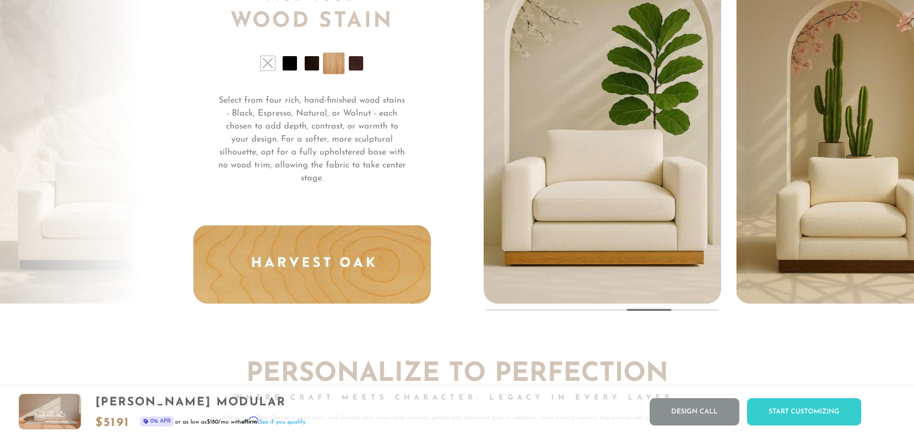
click at [272, 70] on li at bounding box center [268, 63] width 14 height 14
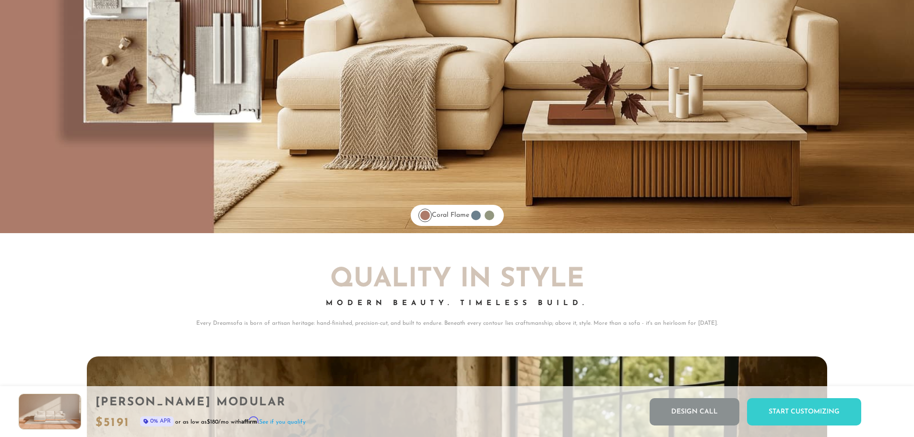
scroll to position [8249, 0]
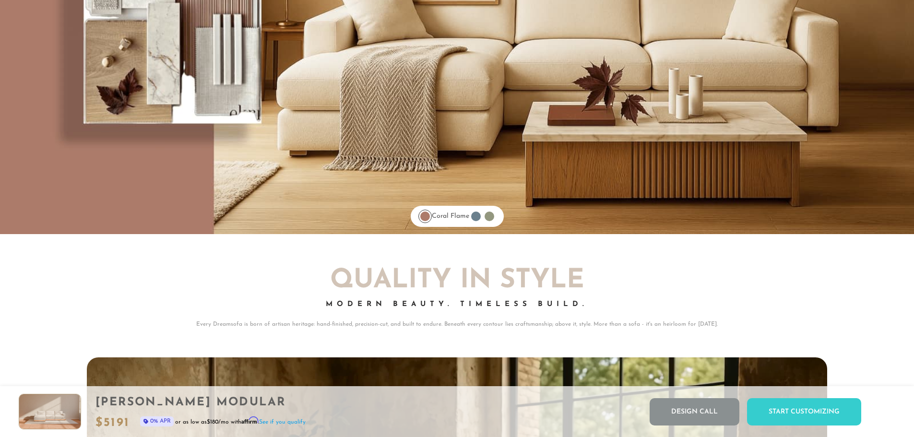
click at [492, 219] on div at bounding box center [490, 217] width 10 height 10
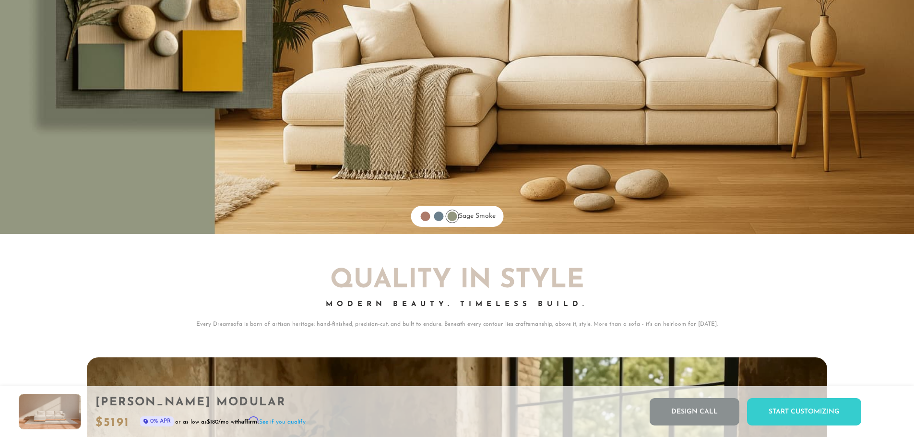
click at [436, 219] on div at bounding box center [439, 217] width 10 height 10
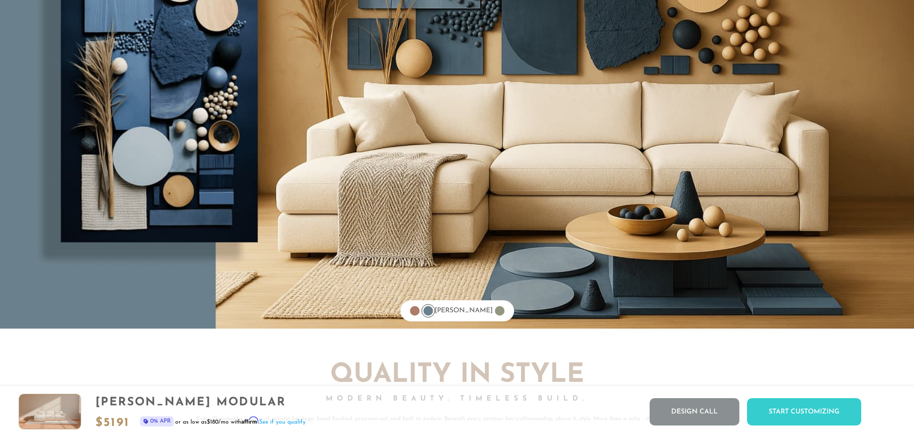
scroll to position [8153, 0]
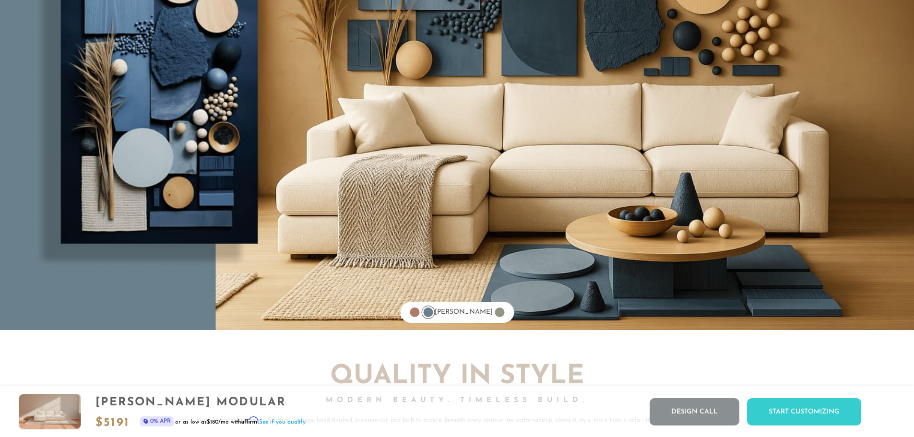
click at [419, 317] on div at bounding box center [415, 313] width 10 height 10
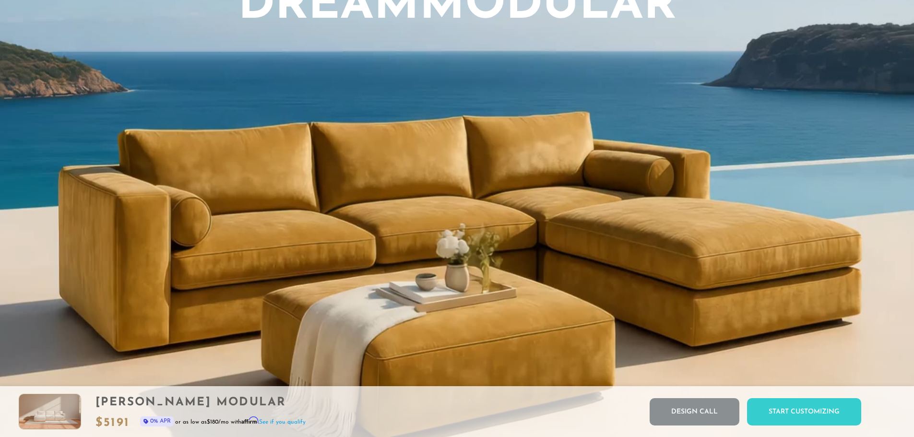
scroll to position [923, 0]
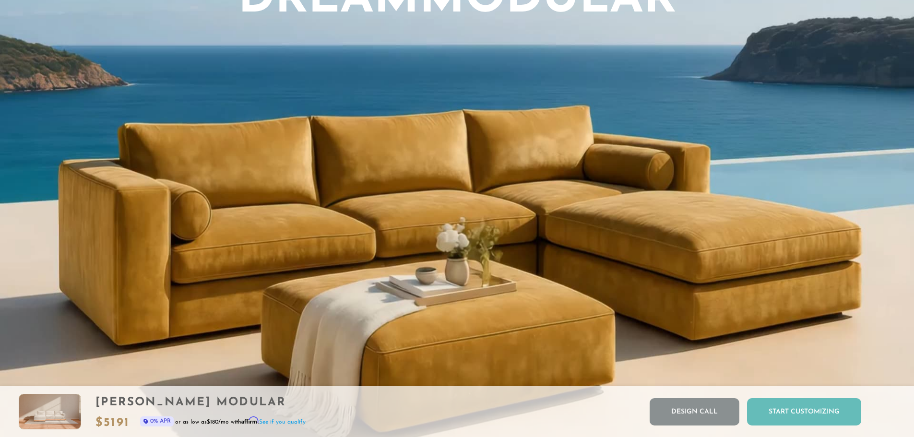
click at [782, 405] on div "Start Customizing" at bounding box center [804, 411] width 114 height 27
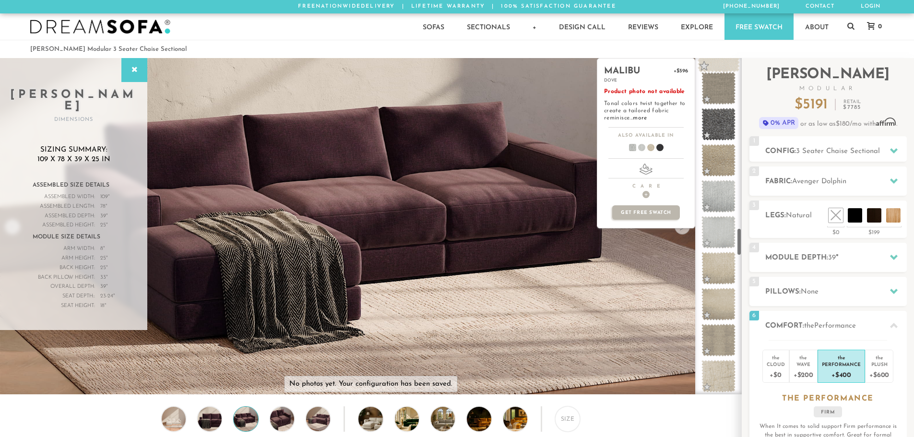
scroll to position [1930, 0]
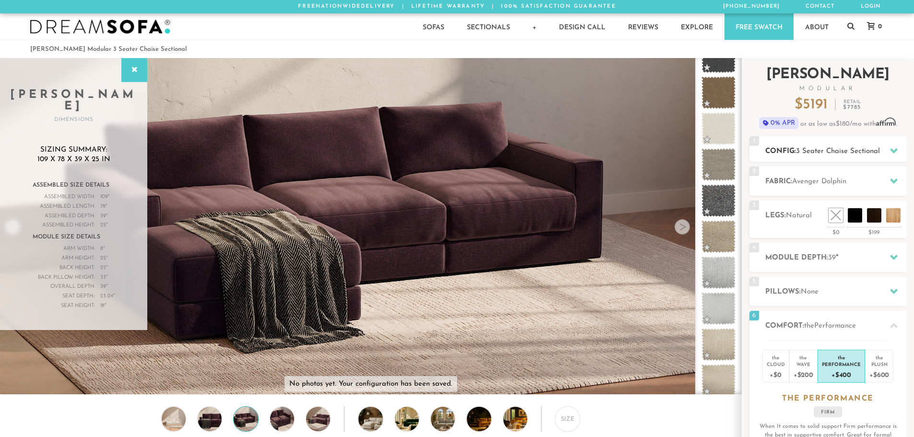
click at [850, 150] on span "3 Seater Chaise Sectional" at bounding box center [838, 151] width 84 height 7
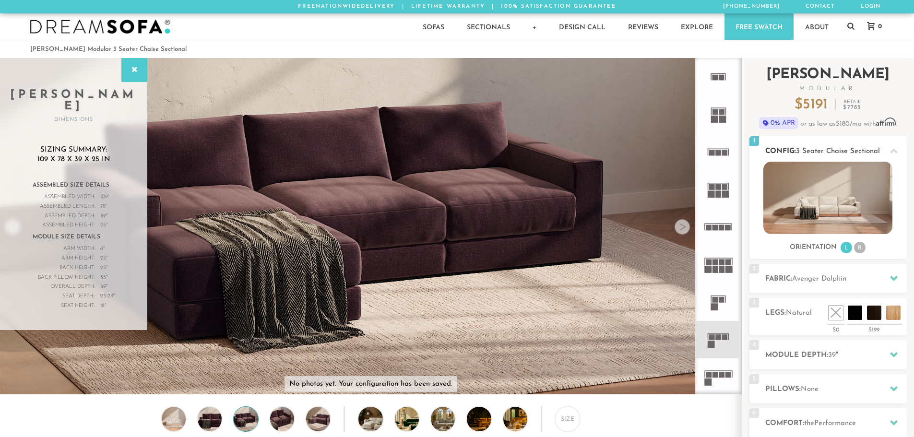
click at [859, 250] on li "R" at bounding box center [860, 248] width 12 height 12
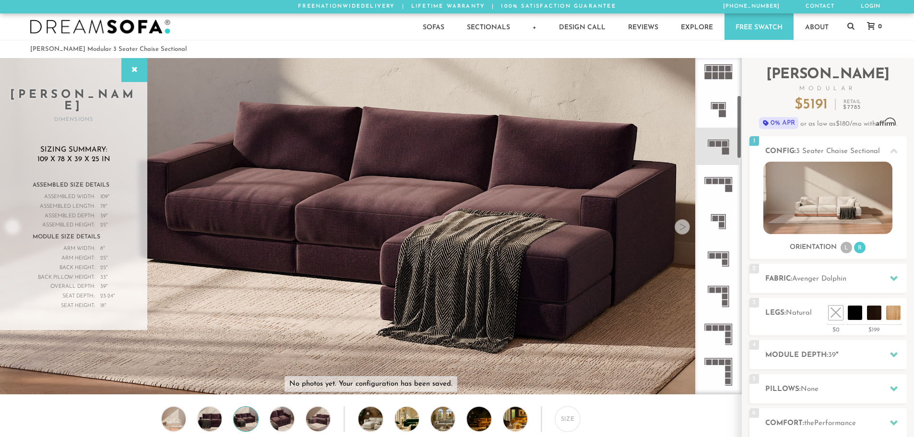
scroll to position [189, 0]
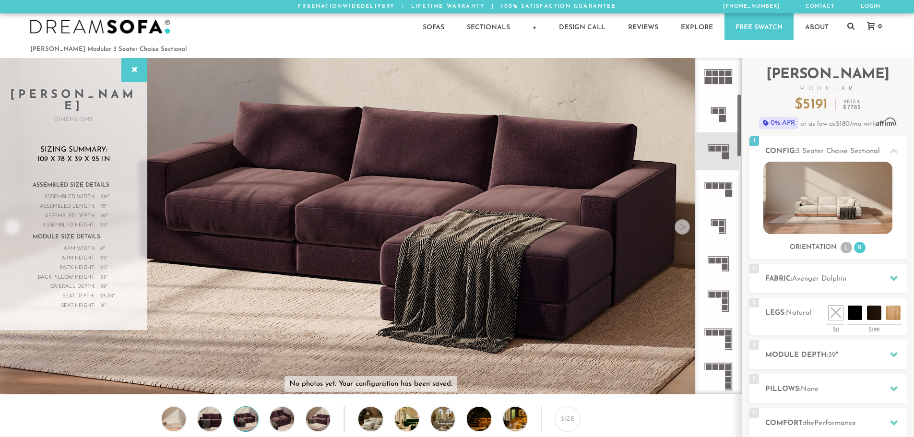
drag, startPoint x: 740, startPoint y: 264, endPoint x: 739, endPoint y: 132, distance: 131.5
click at [739, 132] on div at bounding box center [718, 226] width 47 height 336
click at [723, 149] on rect at bounding box center [725, 149] width 6 height 6
click at [726, 154] on rect at bounding box center [725, 156] width 7 height 7
click at [723, 265] on rect at bounding box center [725, 267] width 6 height 6
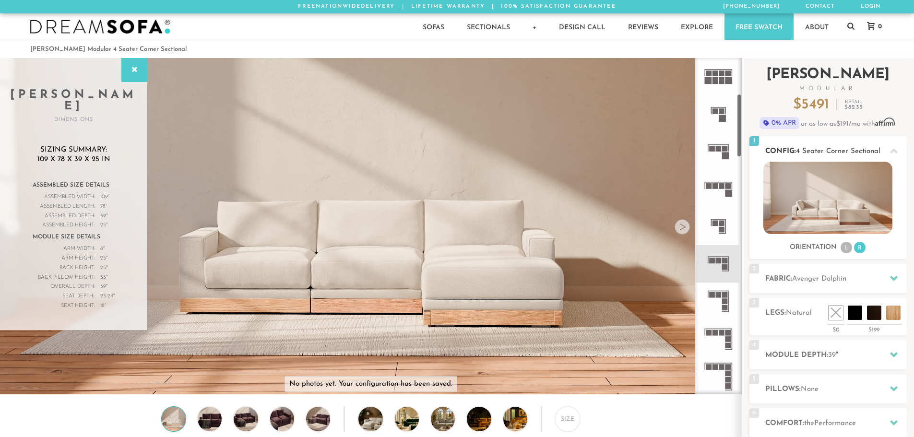
click at [822, 215] on img at bounding box center [828, 198] width 129 height 72
click at [840, 313] on li at bounding box center [815, 292] width 58 height 58
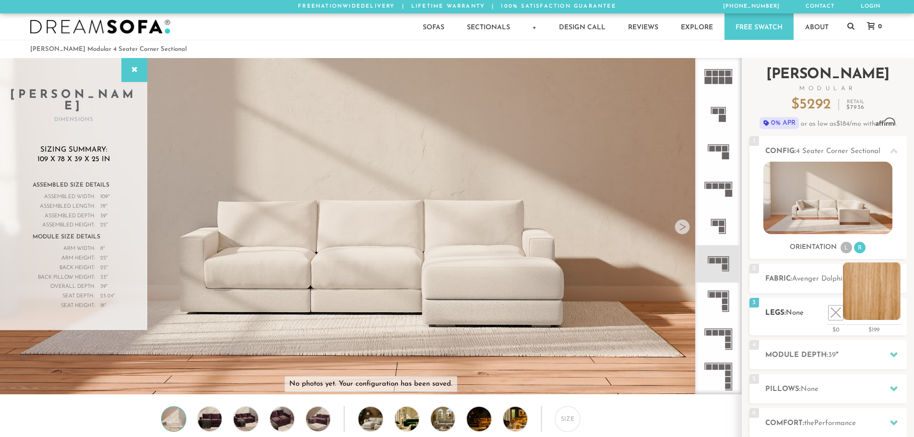
click at [897, 314] on li at bounding box center [872, 292] width 58 height 58
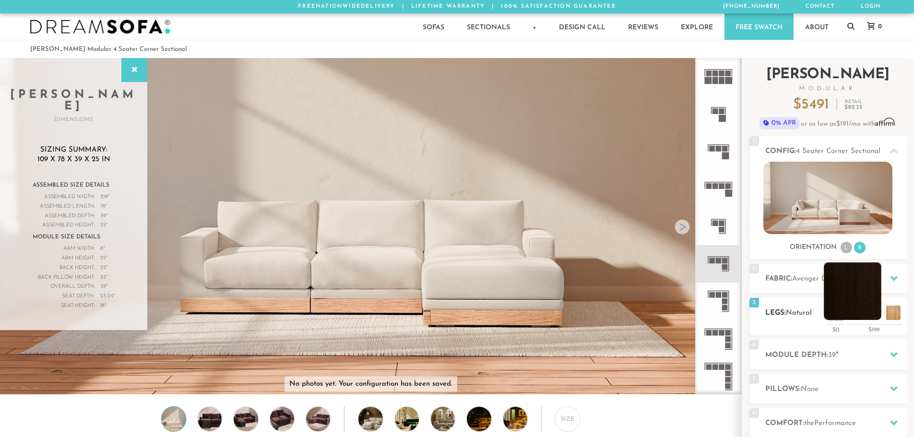
click at [879, 314] on li at bounding box center [853, 292] width 58 height 58
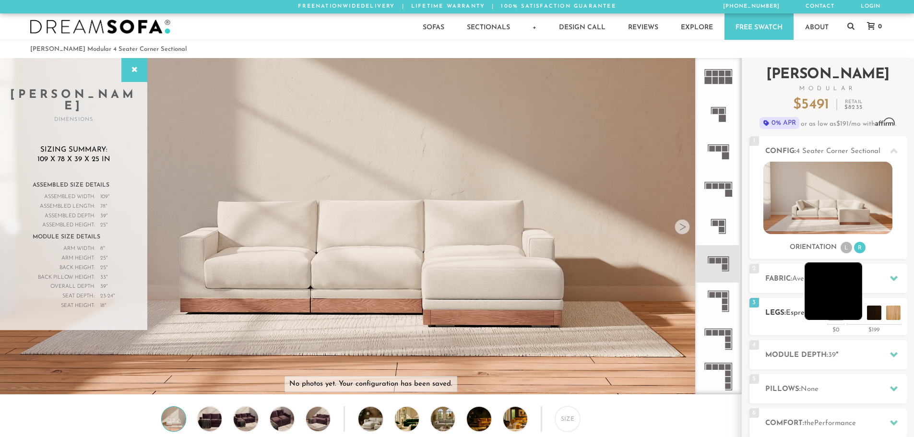
click at [852, 313] on li at bounding box center [834, 292] width 58 height 58
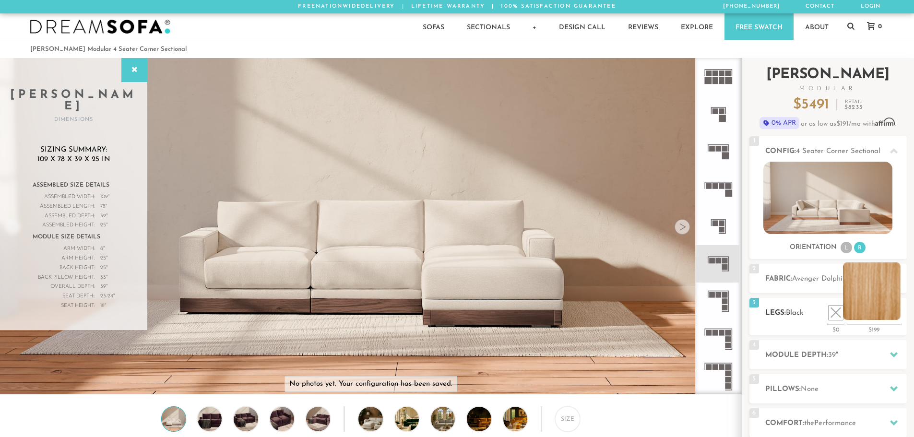
click at [896, 316] on li at bounding box center [872, 292] width 58 height 58
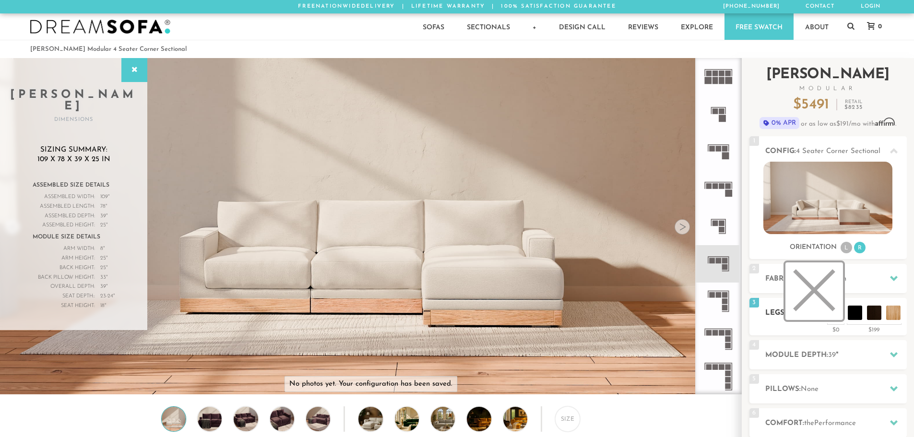
click at [838, 317] on li at bounding box center [815, 292] width 58 height 58
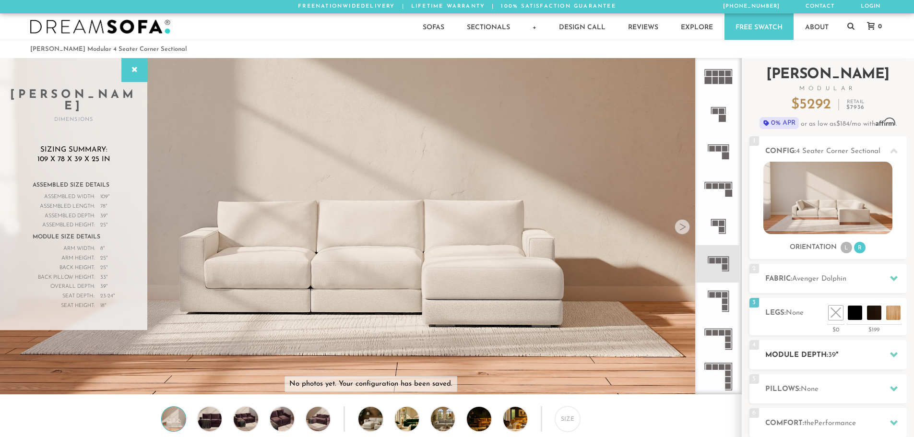
click at [877, 354] on h2 "Module Depth: 39 "" at bounding box center [836, 355] width 142 height 11
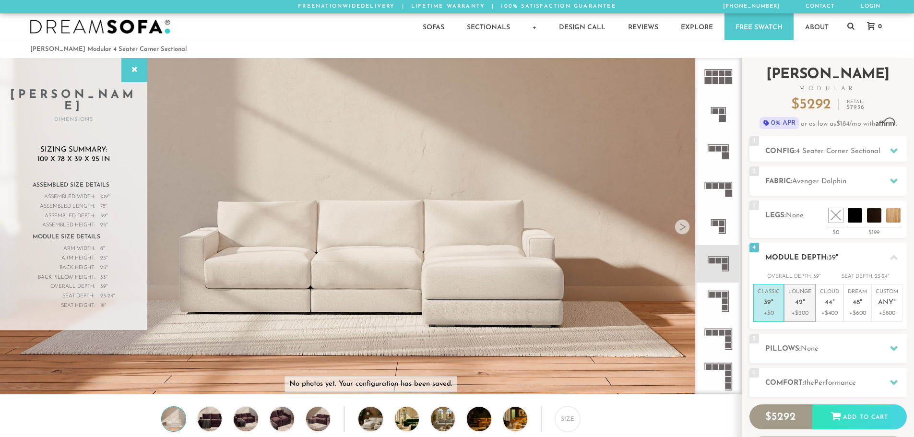
click at [807, 308] on p "Lounge 42 "" at bounding box center [799, 298] width 23 height 21
click at [836, 307] on p "Cloud 44 "" at bounding box center [829, 298] width 19 height 21
click at [855, 308] on p "Dream 48 "" at bounding box center [857, 298] width 19 height 21
click at [890, 309] on li "Custom Any " +$800" at bounding box center [887, 303] width 31 height 38
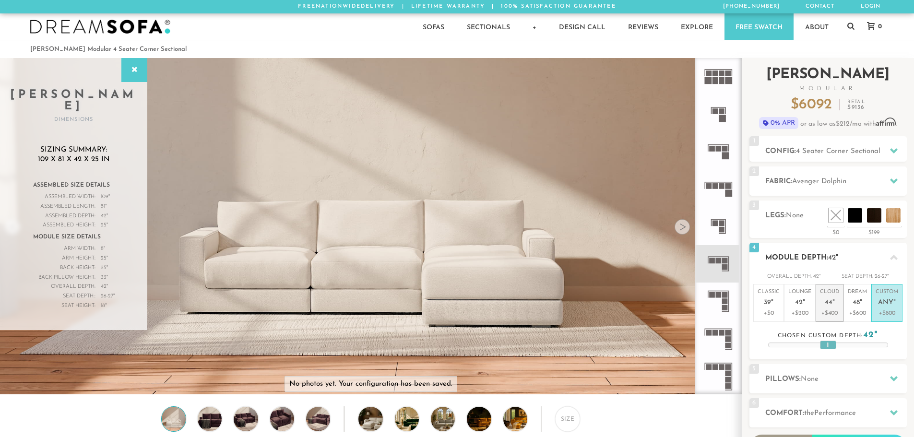
click at [825, 307] on p "Cloud 44 "" at bounding box center [829, 298] width 19 height 21
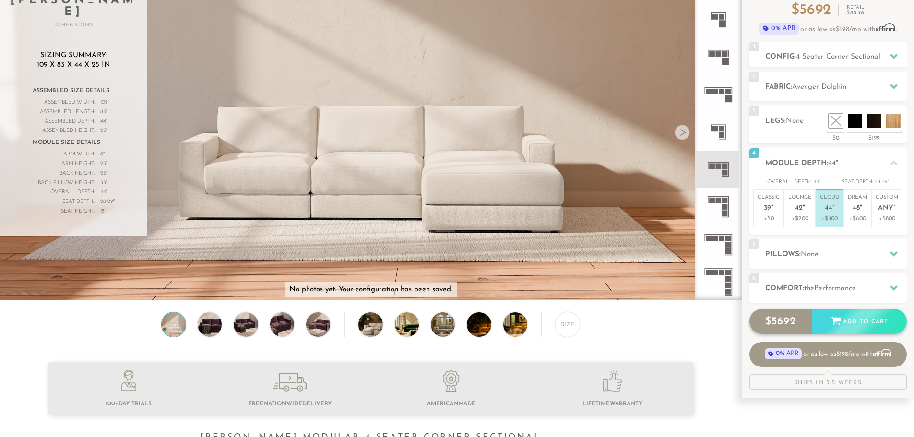
scroll to position [96, 0]
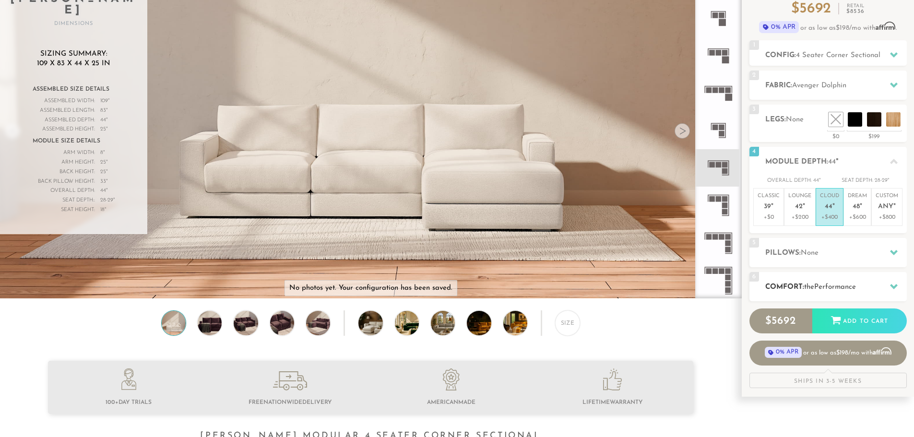
click at [837, 288] on span "Performance" at bounding box center [835, 287] width 42 height 7
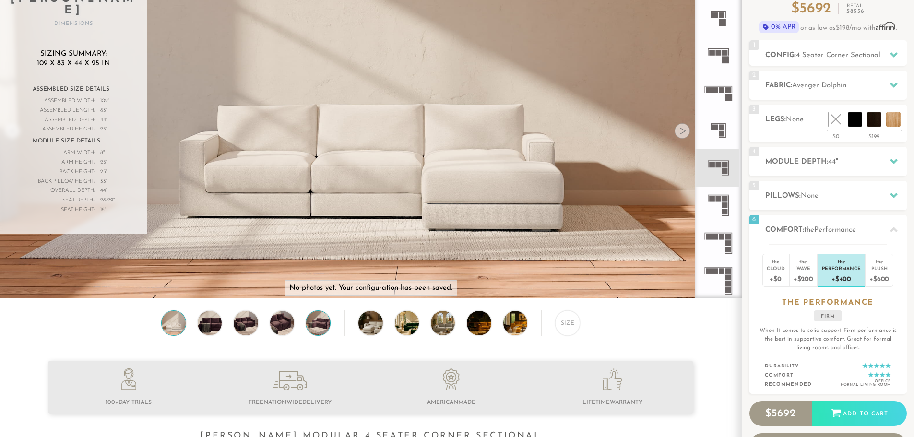
click at [326, 331] on img at bounding box center [318, 323] width 29 height 24
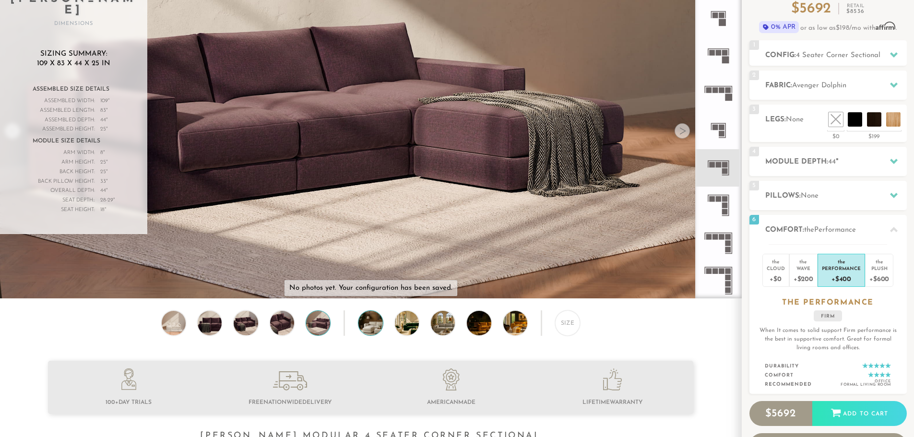
click at [378, 329] on img at bounding box center [379, 323] width 43 height 24
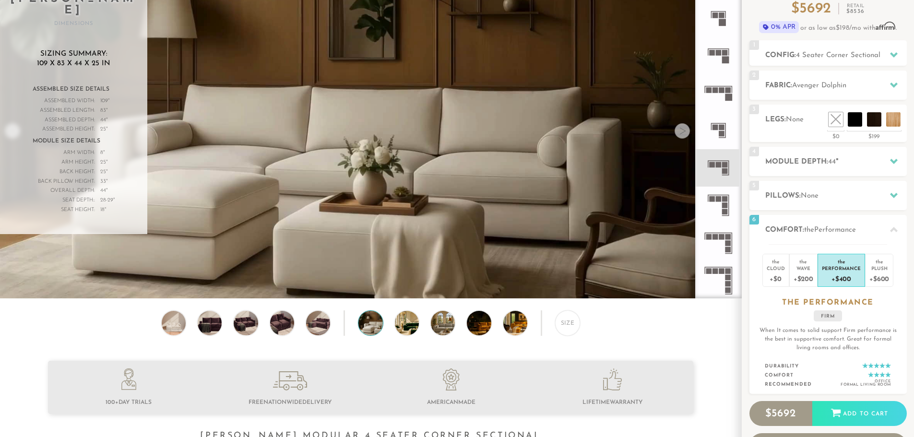
click at [426, 328] on div "Size" at bounding box center [370, 326] width 741 height 30
click at [442, 331] on img at bounding box center [452, 323] width 43 height 24
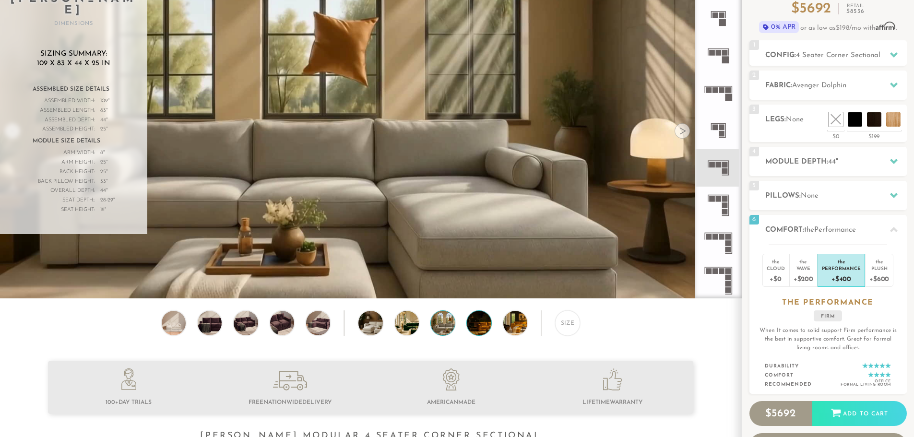
click at [474, 329] on img at bounding box center [488, 323] width 43 height 24
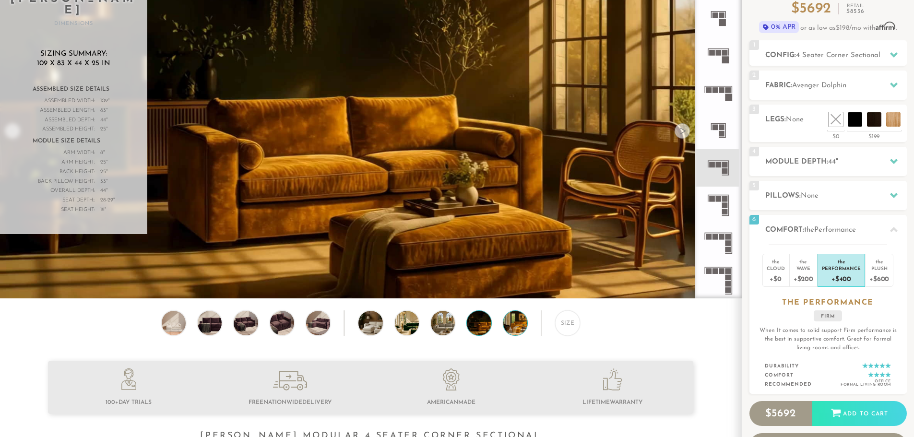
click at [505, 327] on img at bounding box center [524, 323] width 43 height 24
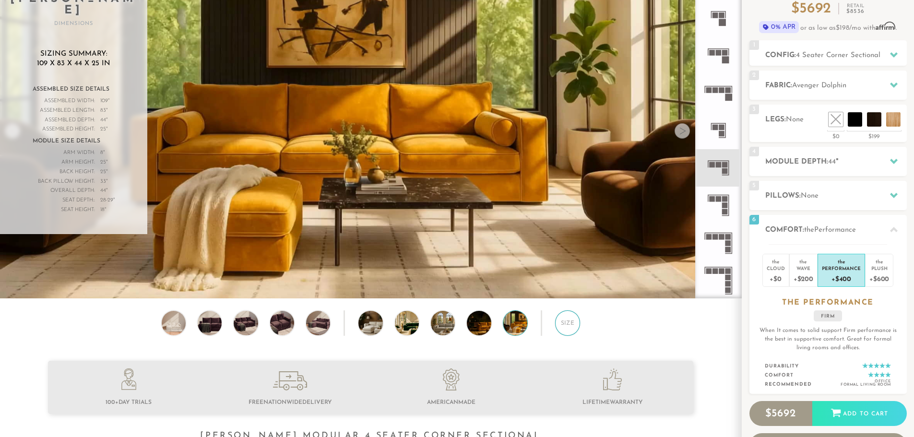
click at [574, 328] on div "Size" at bounding box center [567, 323] width 25 height 25
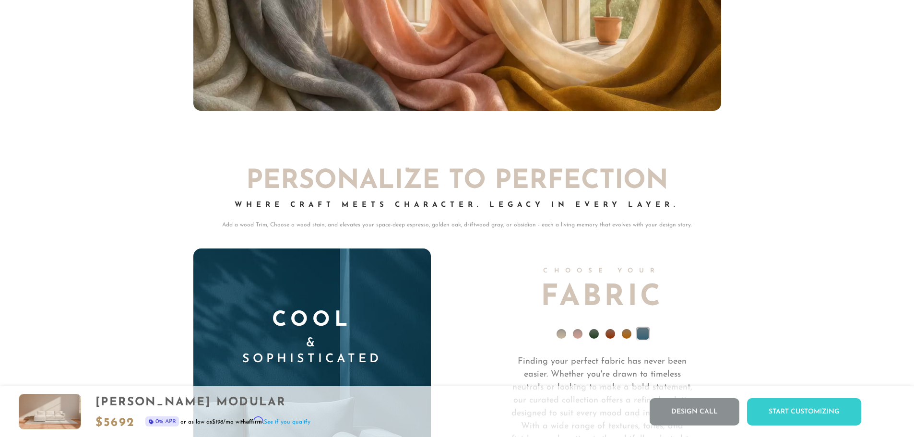
scroll to position [6879, 0]
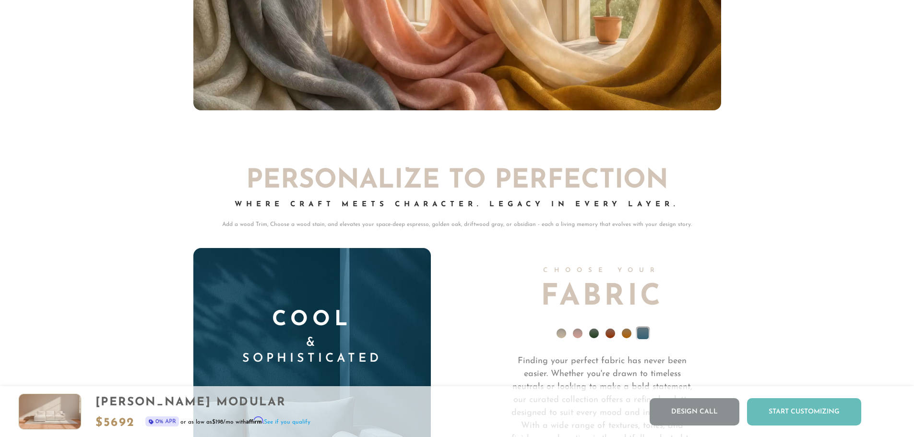
click at [792, 408] on div "Start Customizing" at bounding box center [804, 411] width 114 height 27
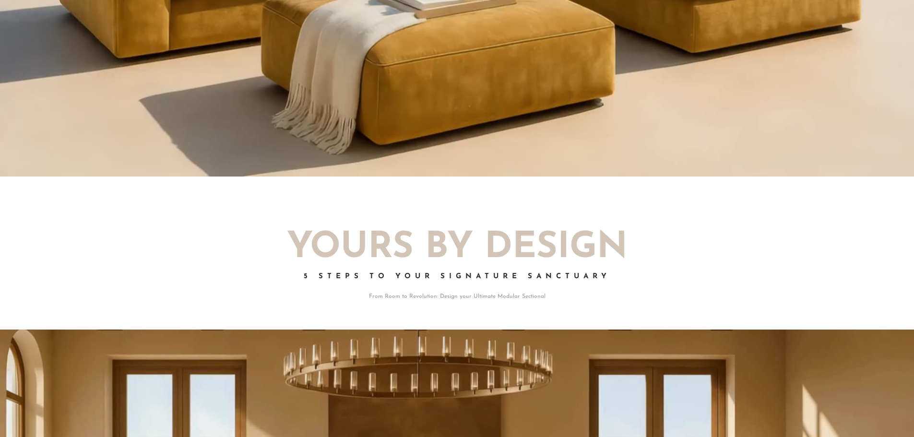
scroll to position [0, 0]
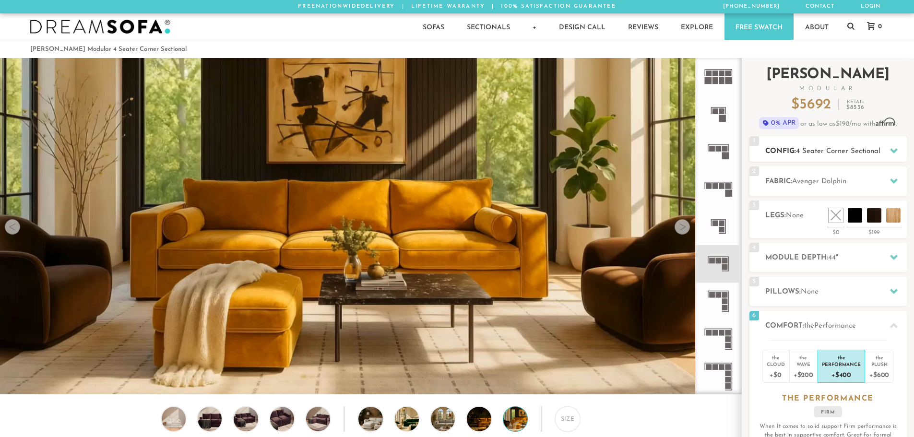
click at [822, 156] on h2 "Config: 4 Seater Corner Sectional" at bounding box center [836, 151] width 142 height 11
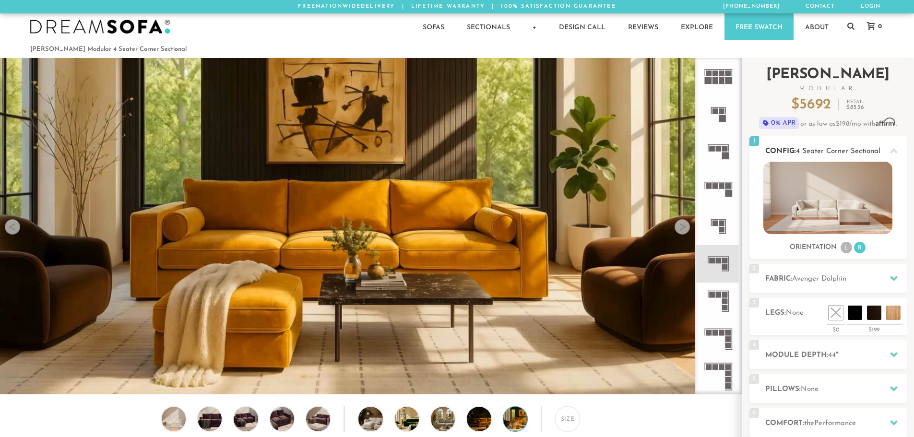
click at [822, 155] on h2 "Config: 4 Seater Corner Sectional" at bounding box center [836, 151] width 142 height 11
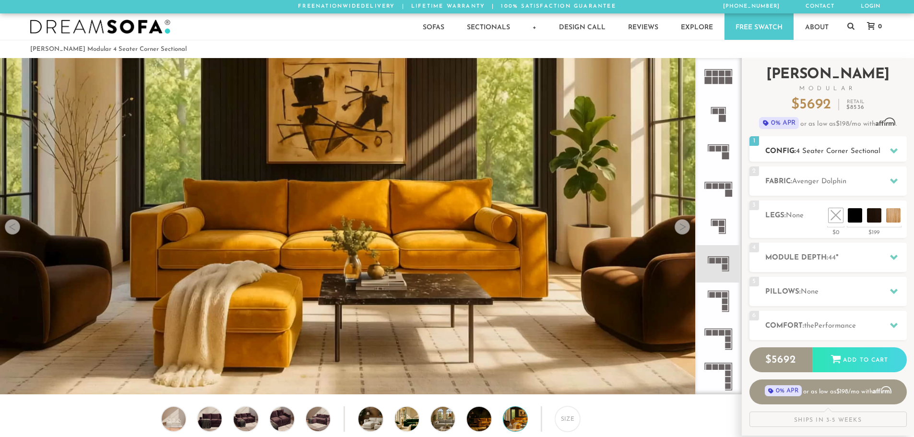
click at [823, 153] on span "4 Seater Corner Sectional" at bounding box center [838, 151] width 84 height 7
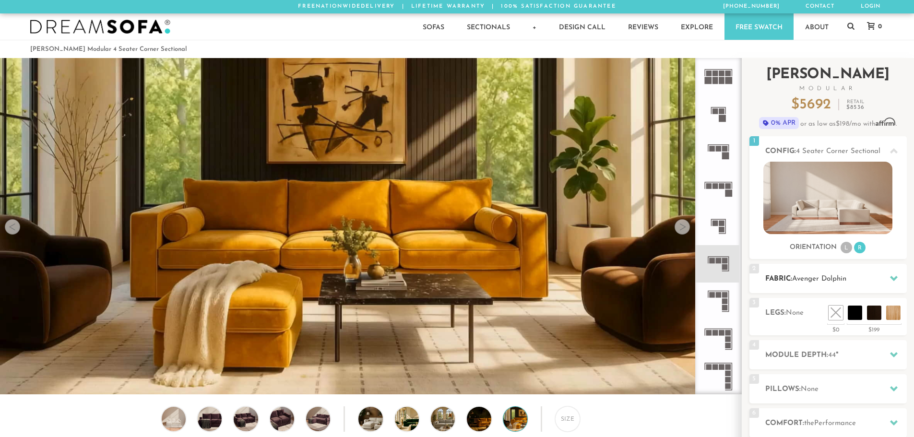
click at [806, 277] on span "Avenger Dolphin" at bounding box center [819, 278] width 54 height 7
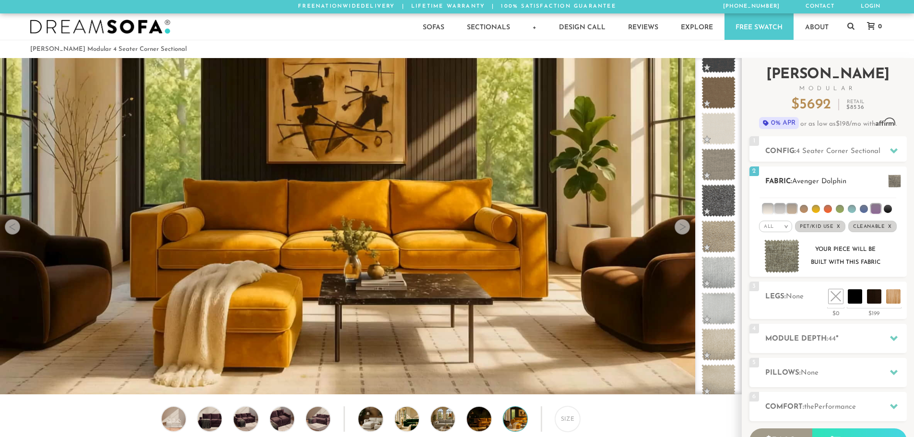
click at [792, 210] on li at bounding box center [792, 209] width 10 height 10
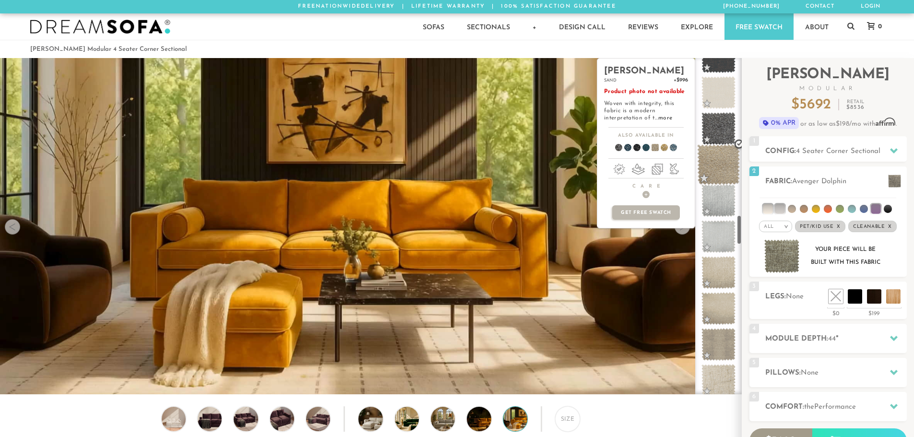
click at [717, 172] on span at bounding box center [718, 164] width 43 height 41
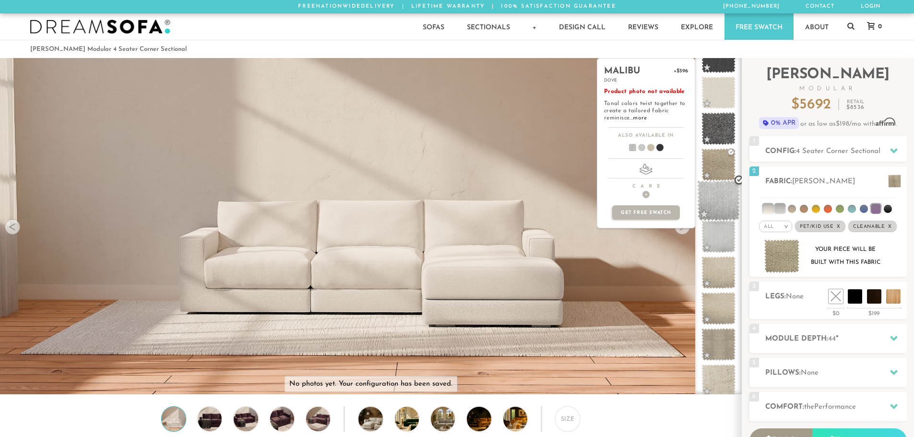
click at [714, 205] on span at bounding box center [718, 200] width 43 height 41
click at [719, 236] on span at bounding box center [718, 236] width 43 height 41
click at [645, 148] on span at bounding box center [638, 149] width 37 height 36
click at [649, 147] on span at bounding box center [647, 149] width 37 height 36
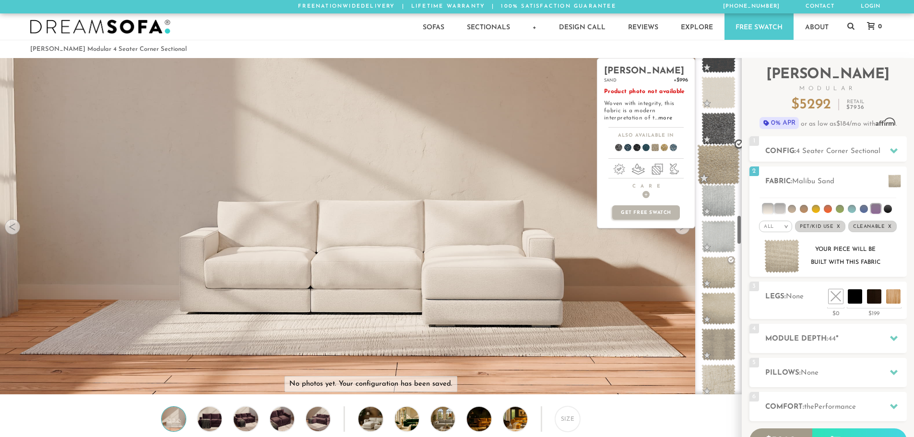
click at [717, 157] on span at bounding box center [718, 164] width 43 height 41
click at [662, 150] on span at bounding box center [660, 149] width 37 height 36
click at [671, 148] on span at bounding box center [669, 149] width 37 height 36
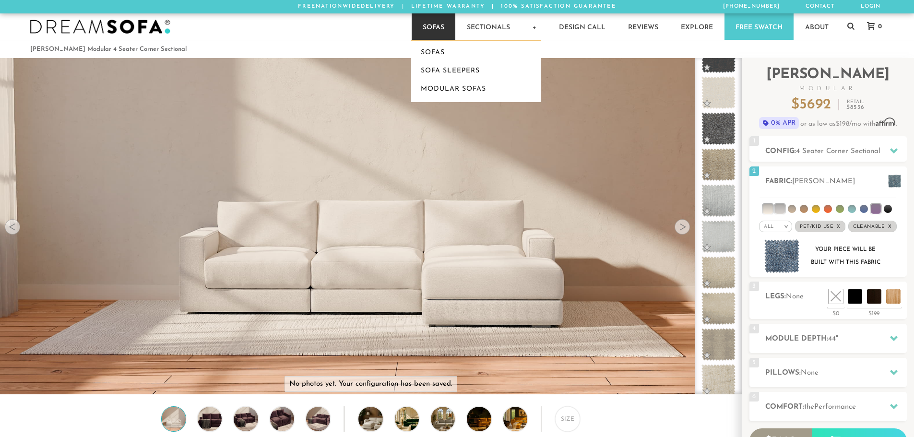
click at [429, 26] on link "Sofas" at bounding box center [434, 26] width 44 height 26
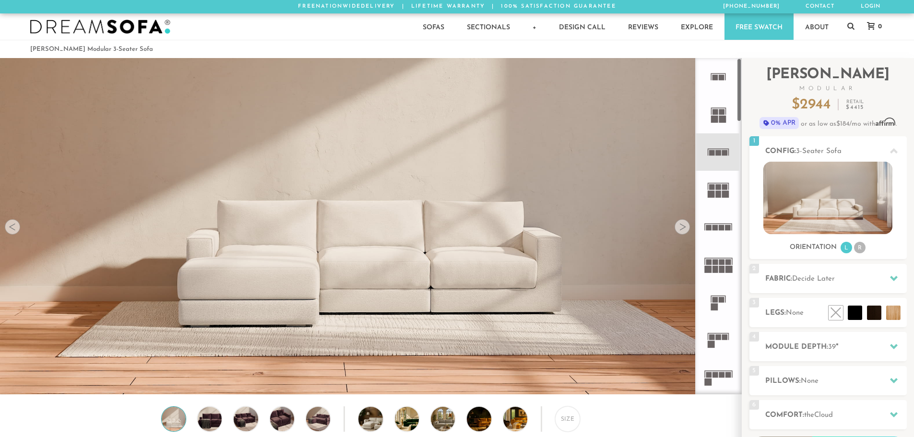
scroll to position [11238, 907]
click at [718, 153] on rect at bounding box center [719, 153] width 6 height 6
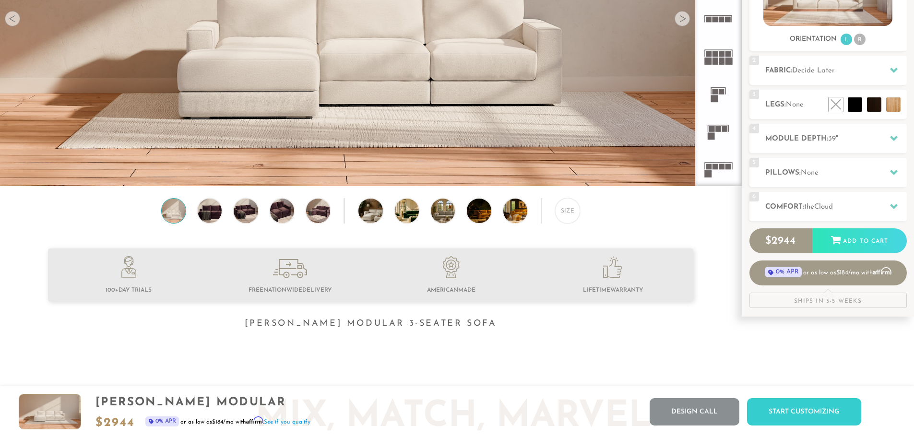
scroll to position [208, 0]
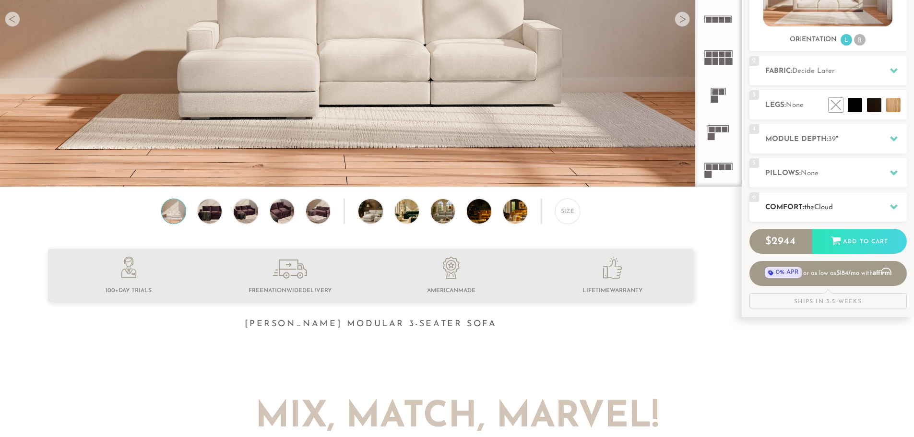
click at [896, 202] on div at bounding box center [894, 207] width 20 height 20
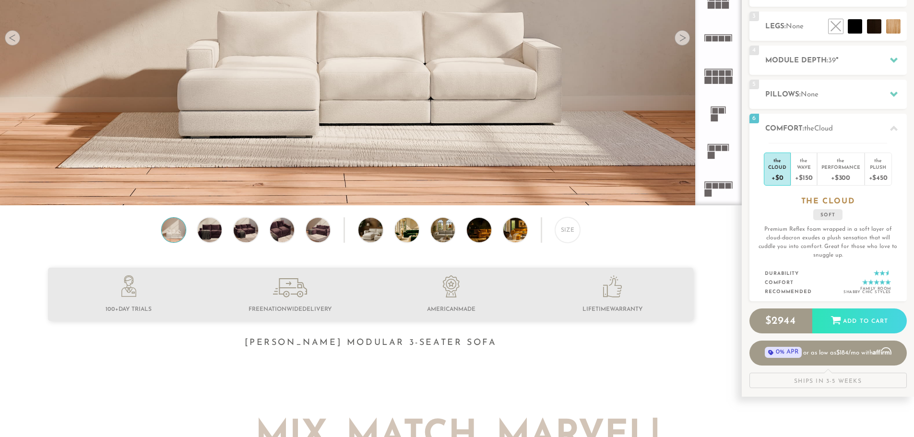
scroll to position [0, 0]
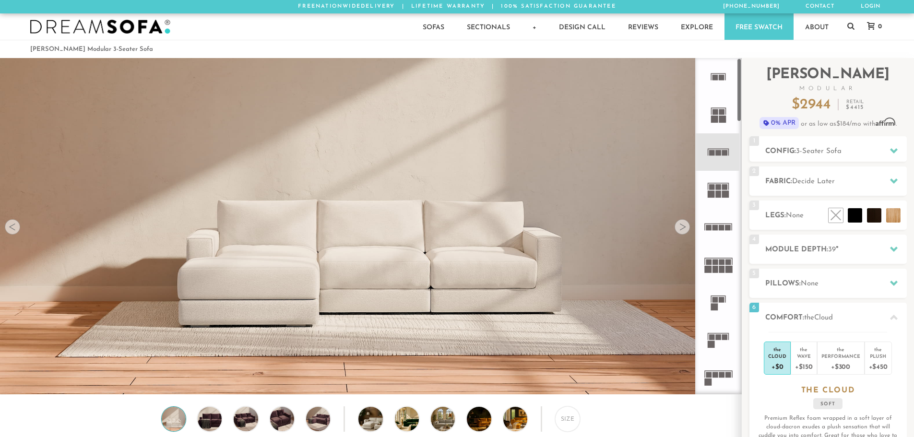
click at [728, 152] on icon at bounding box center [718, 151] width 37 height 37
click at [837, 149] on span "3-Seater Sofa" at bounding box center [819, 151] width 46 height 7
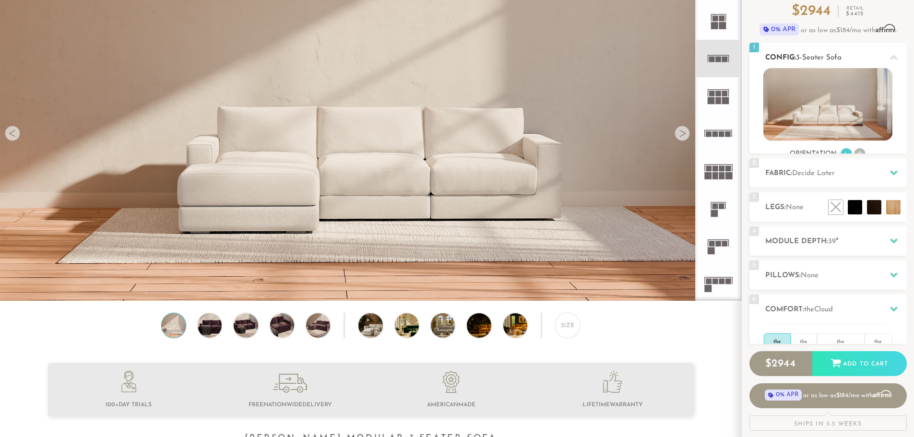
scroll to position [96, 0]
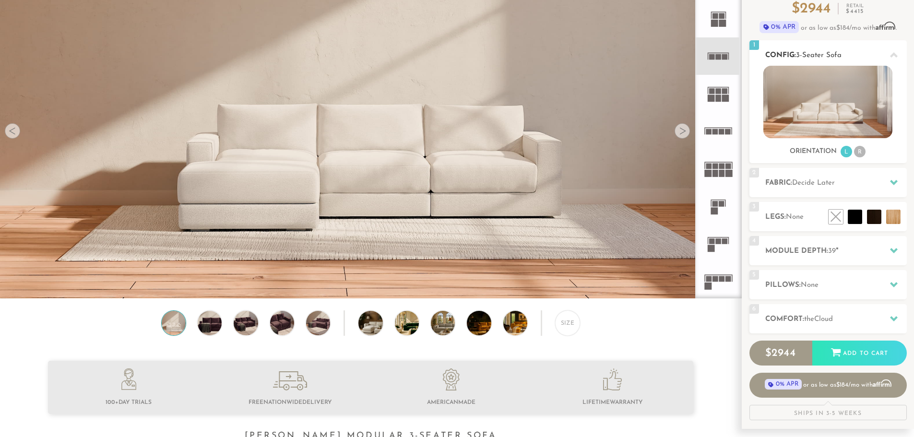
click at [859, 153] on li "R" at bounding box center [860, 152] width 12 height 12
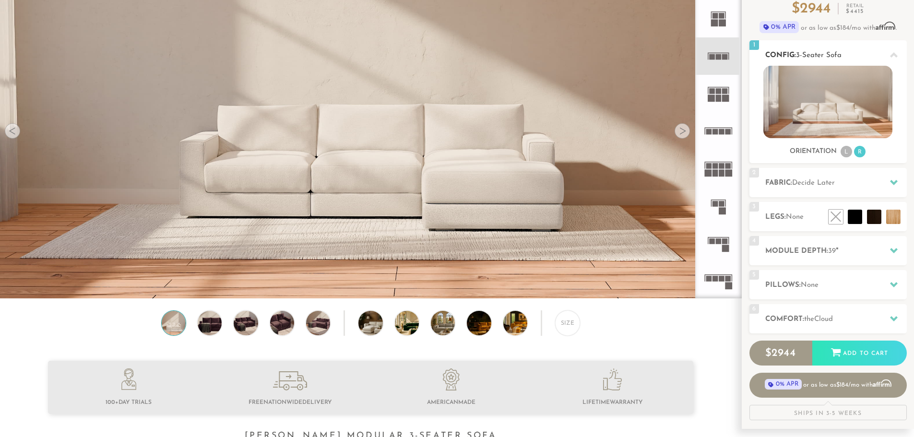
click at [842, 153] on li "L" at bounding box center [847, 152] width 12 height 12
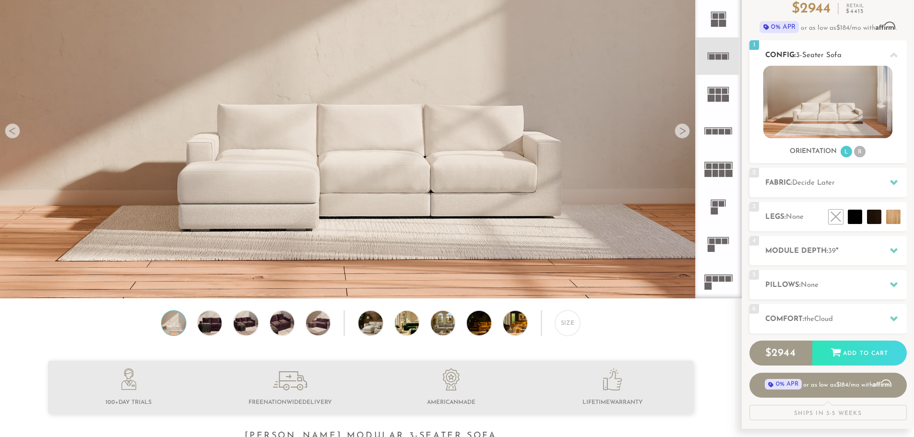
click at [857, 153] on li "R" at bounding box center [860, 152] width 12 height 12
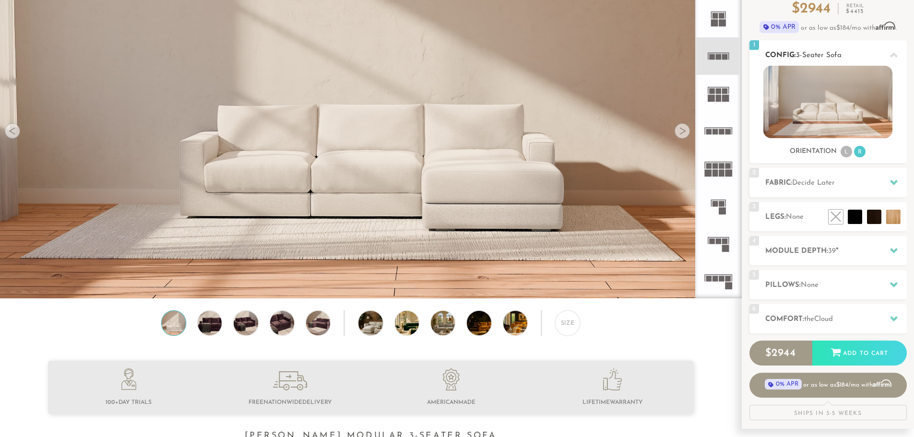
click at [837, 153] on div "Orientation L R" at bounding box center [828, 151] width 157 height 13
click at [847, 150] on li "L" at bounding box center [847, 152] width 12 height 12
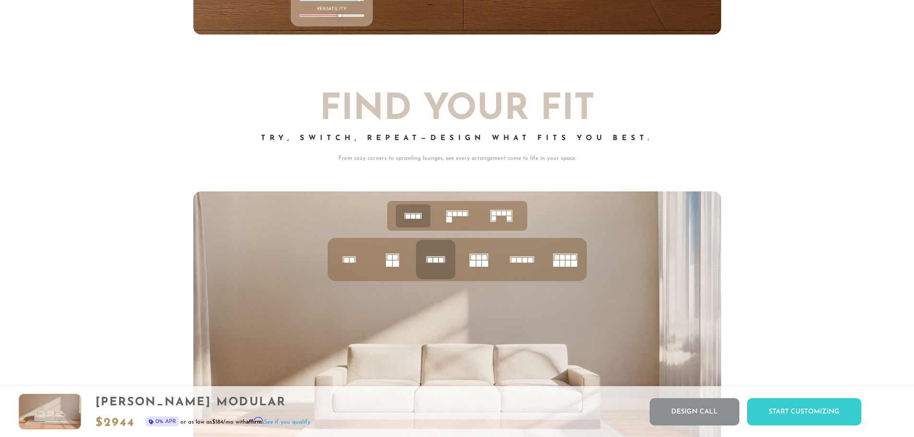
scroll to position [4020, 0]
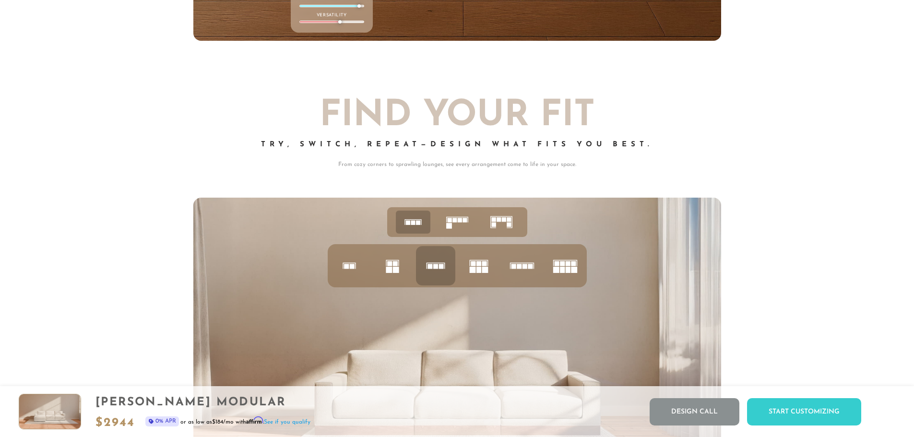
click at [527, 264] on icon at bounding box center [522, 266] width 33 height 33
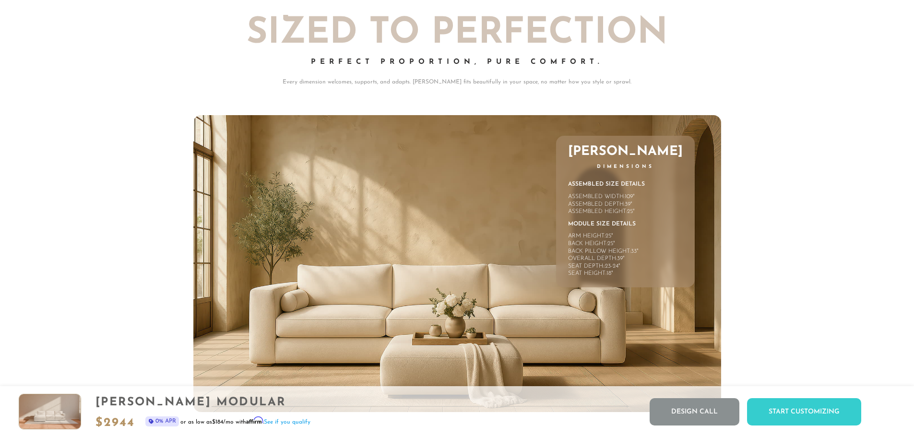
scroll to position [4556, 0]
drag, startPoint x: 632, startPoint y: 171, endPoint x: 685, endPoint y: 202, distance: 60.8
click at [685, 202] on div "landon Dimensions Assembled Size Details Assembled Width: 109 " Assembled Depth…" at bounding box center [625, 212] width 139 height 152
click at [686, 202] on div "landon Dimensions Assembled Size Details Assembled Width: 109 " Assembled Depth…" at bounding box center [625, 212] width 139 height 152
drag, startPoint x: 663, startPoint y: 199, endPoint x: 674, endPoint y: 216, distance: 20.5
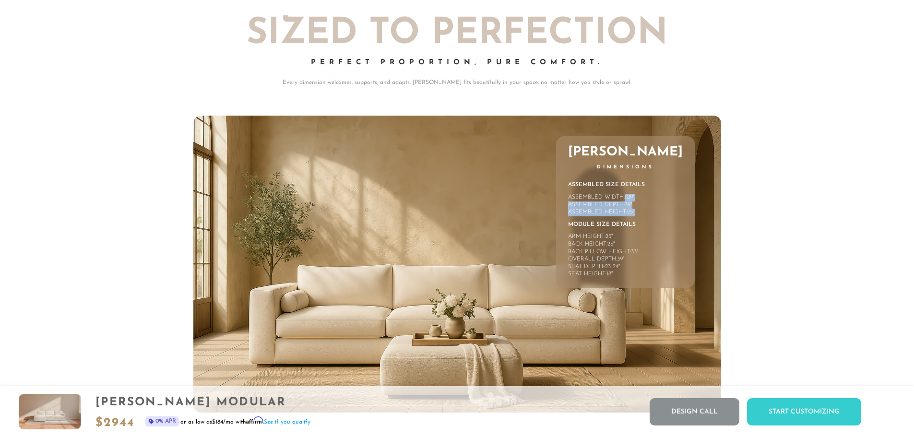
click at [674, 216] on div "Assembled Size Details Assembled Width: 109 " Assembled Depth: 39 " Assembled H…" at bounding box center [625, 229] width 115 height 97
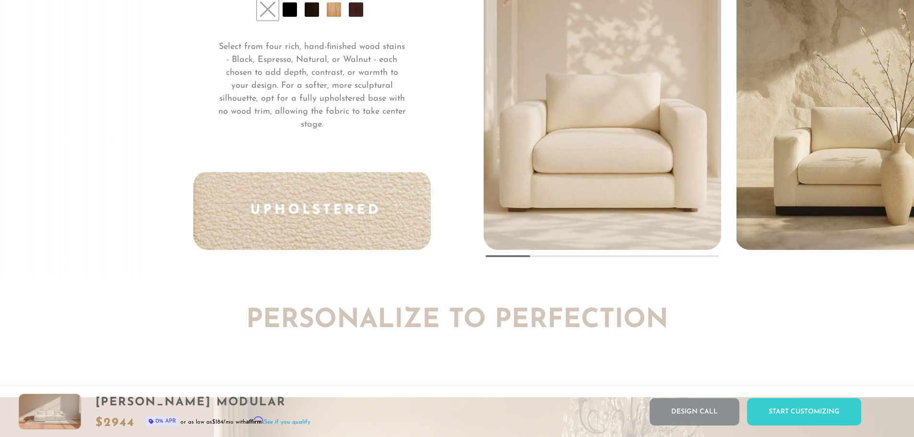
scroll to position [7621, 0]
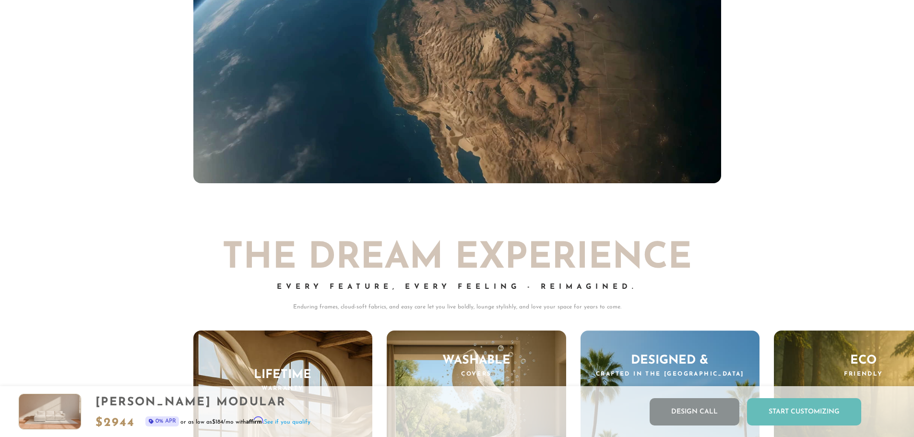
click at [799, 408] on div "Start Customizing" at bounding box center [804, 411] width 114 height 27
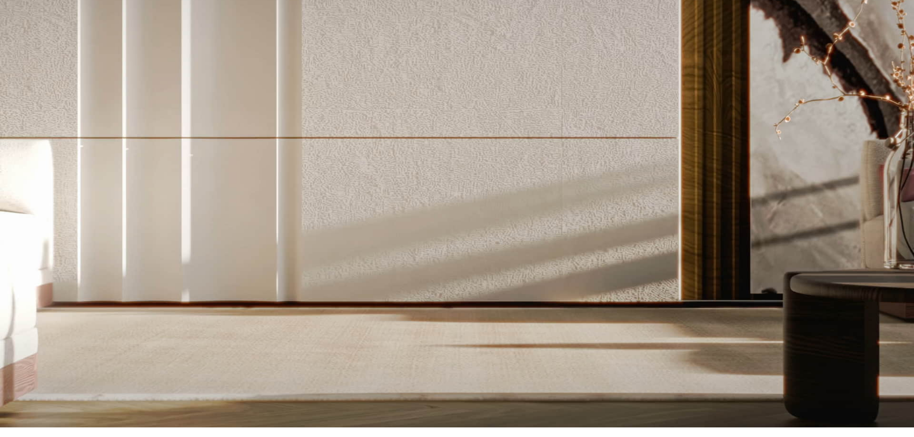
scroll to position [0, 0]
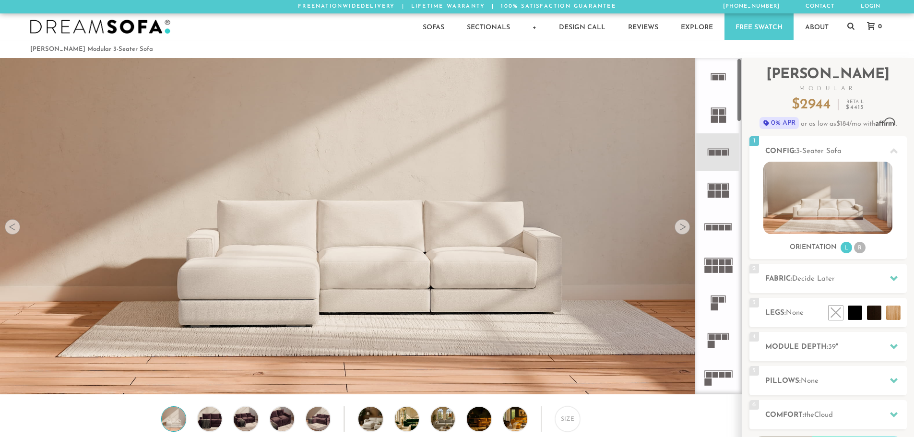
click at [720, 229] on rect at bounding box center [722, 228] width 6 height 6
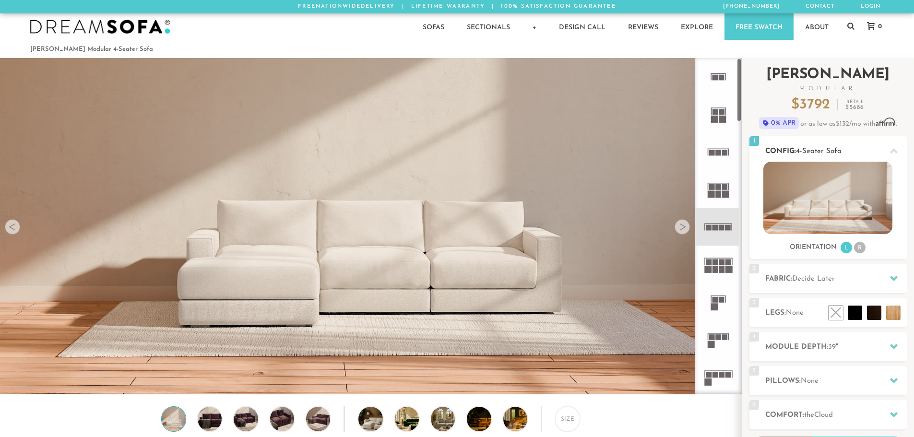
click at [827, 212] on img at bounding box center [828, 198] width 129 height 72
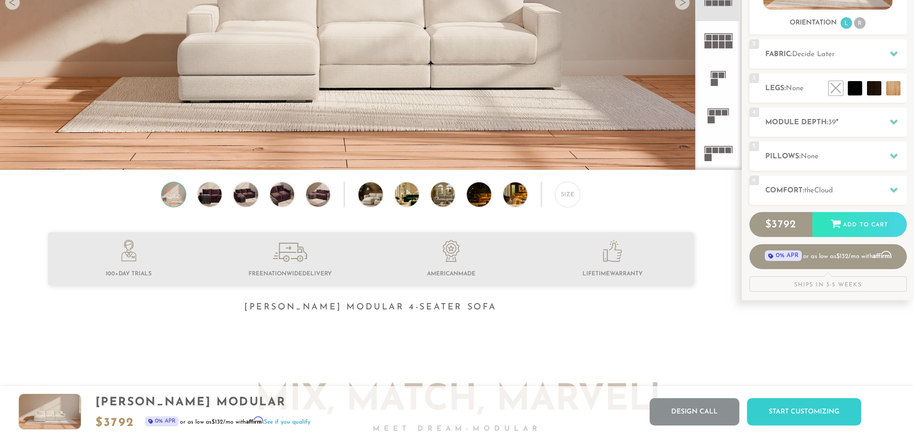
scroll to position [224, 0]
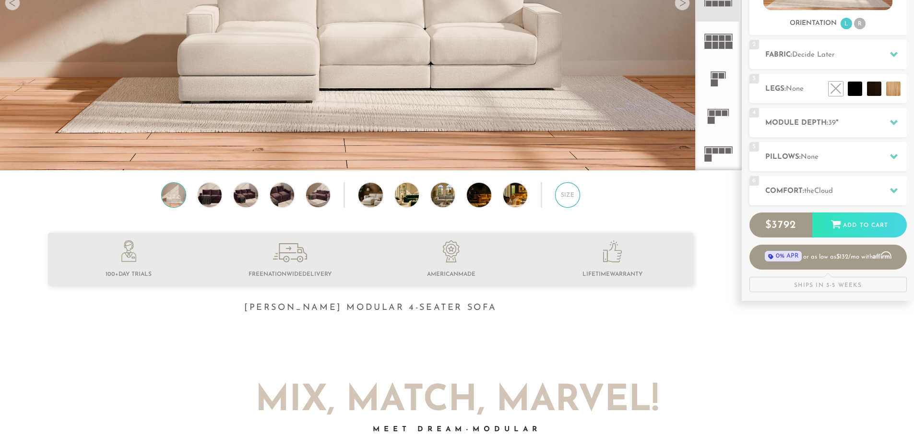
click at [568, 205] on div "Size" at bounding box center [567, 194] width 25 height 25
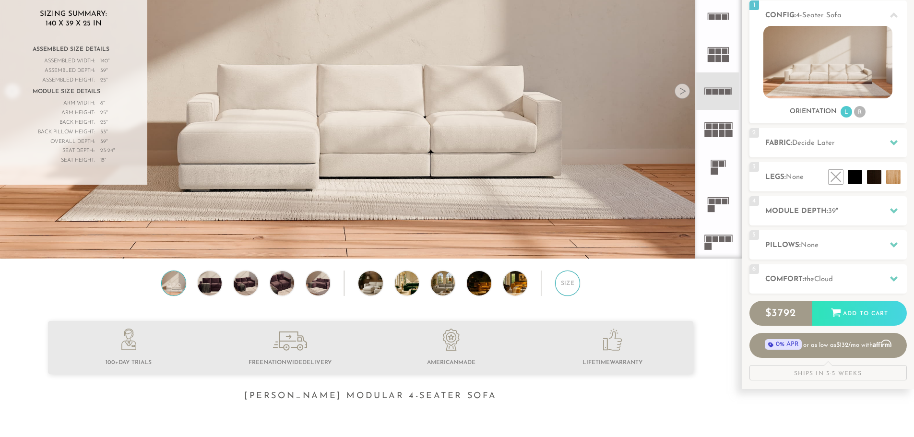
scroll to position [128, 0]
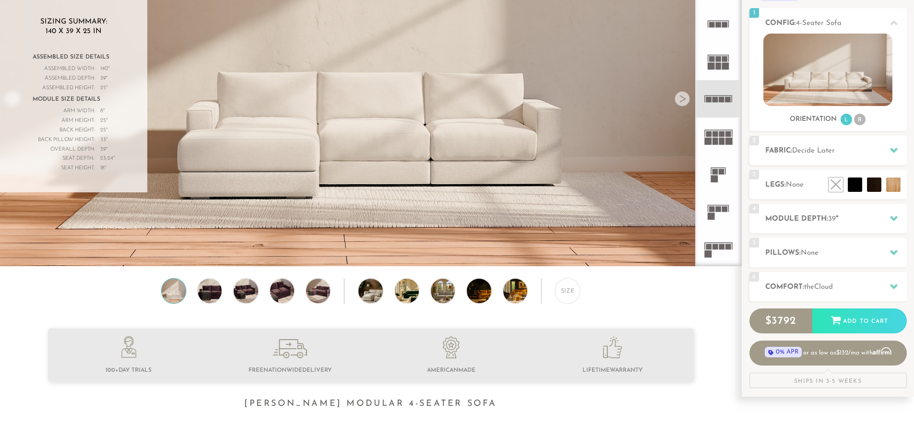
click at [720, 21] on icon at bounding box center [718, 23] width 37 height 37
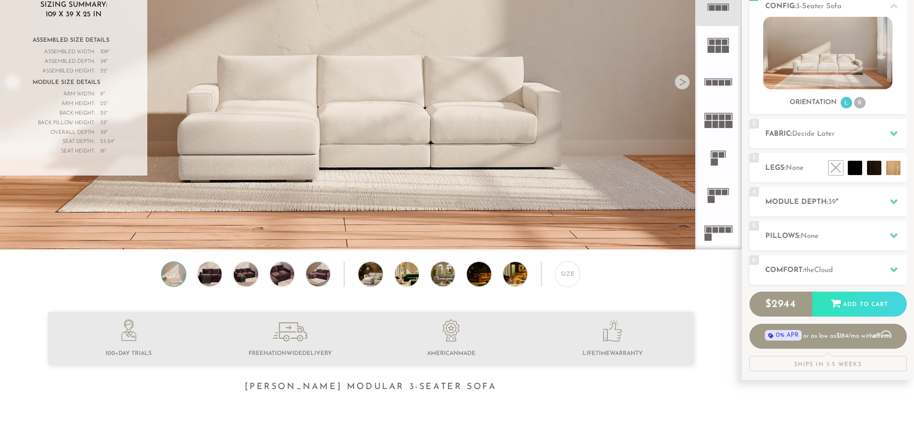
scroll to position [128, 0]
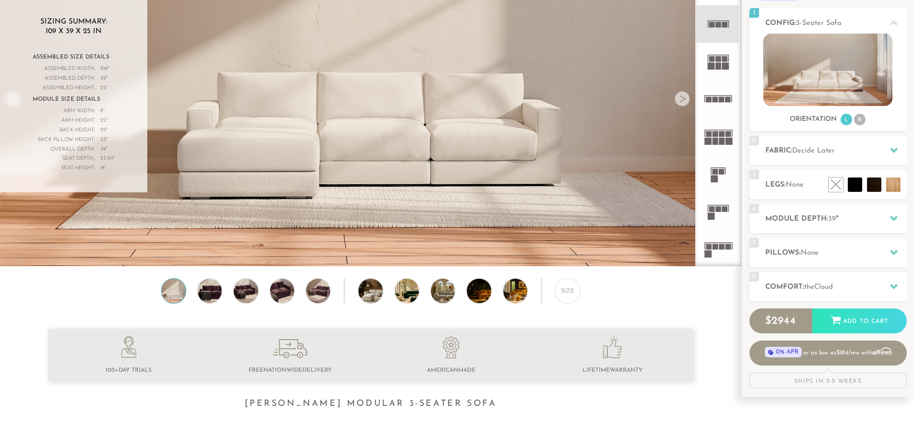
click at [720, 102] on rect at bounding box center [722, 100] width 6 height 6
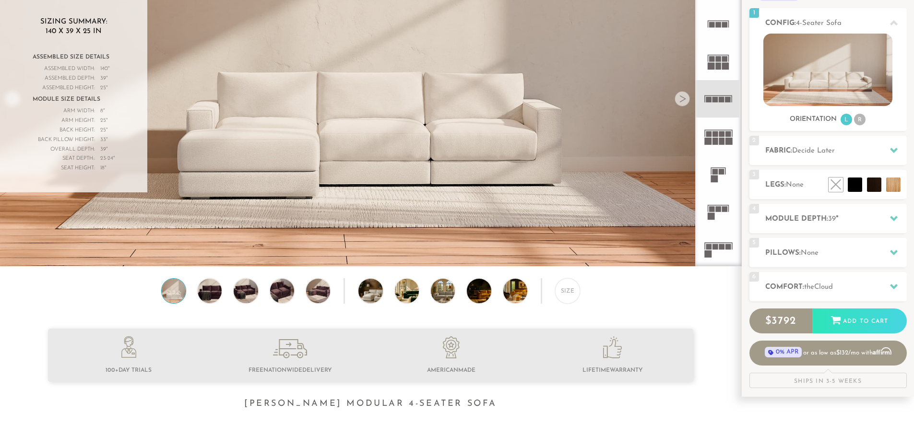
click at [711, 25] on rect at bounding box center [712, 25] width 6 height 6
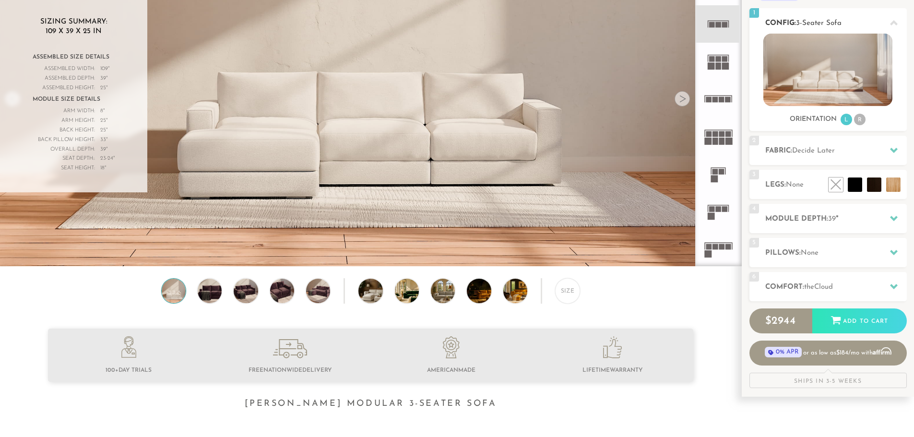
click at [860, 120] on li "R" at bounding box center [860, 120] width 12 height 12
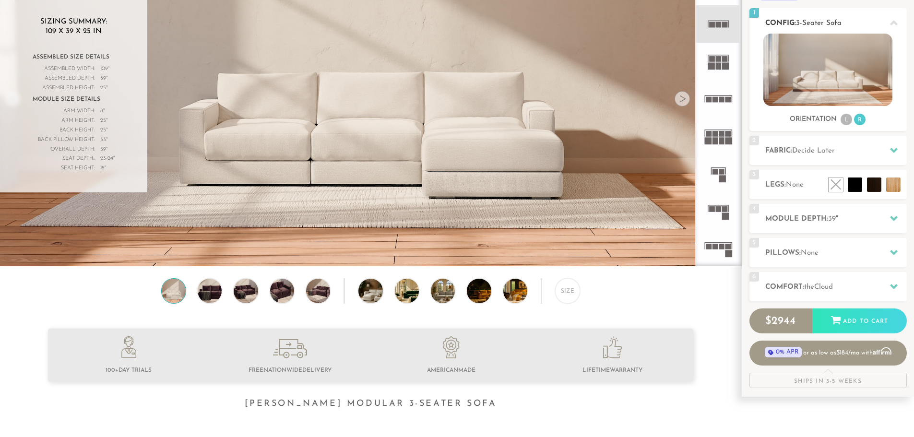
click at [847, 118] on li "L" at bounding box center [847, 120] width 12 height 12
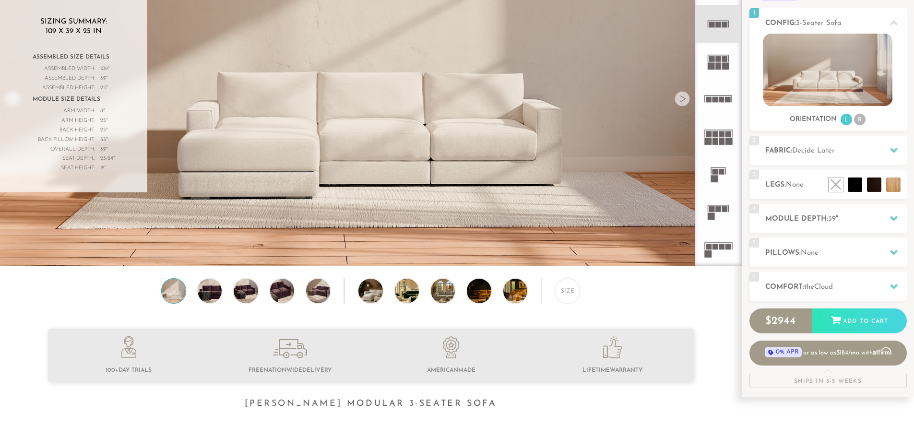
click at [713, 23] on rect at bounding box center [712, 25] width 6 height 6
click at [821, 52] on img at bounding box center [828, 70] width 129 height 72
click at [570, 294] on div "Size" at bounding box center [567, 290] width 25 height 25
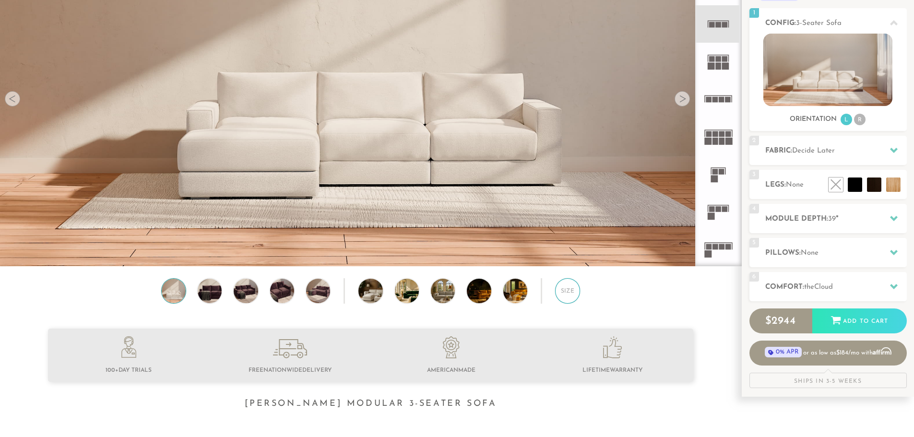
click at [571, 293] on div "Size" at bounding box center [567, 290] width 25 height 25
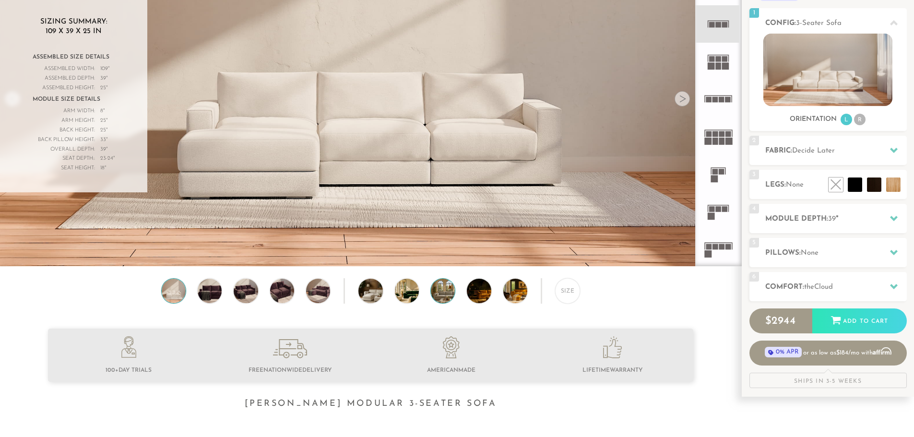
click at [449, 299] on img at bounding box center [452, 291] width 43 height 24
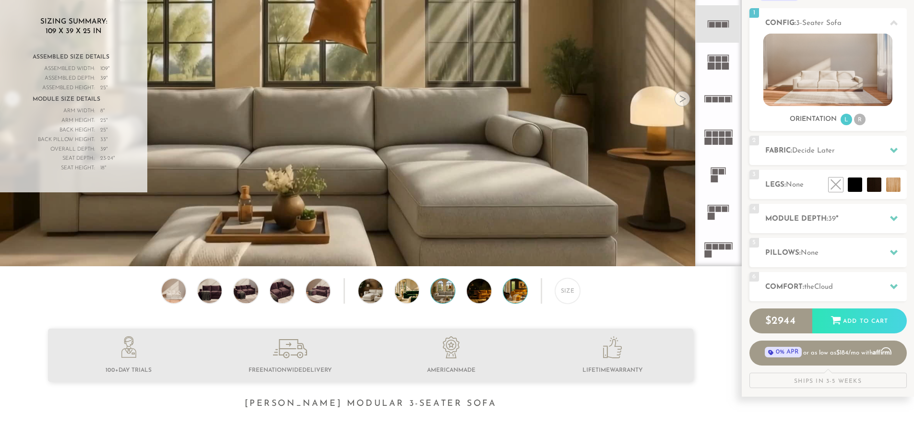
click at [506, 297] on img at bounding box center [524, 291] width 43 height 24
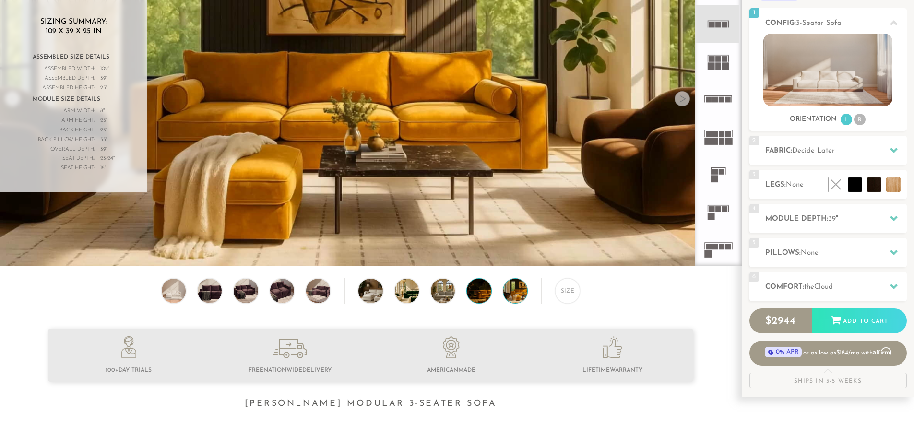
click at [478, 300] on img at bounding box center [488, 291] width 43 height 24
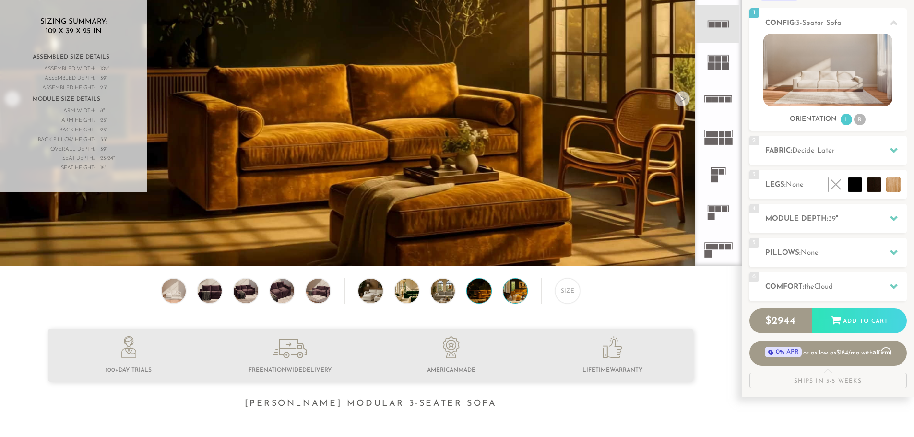
click at [522, 300] on img at bounding box center [524, 291] width 43 height 24
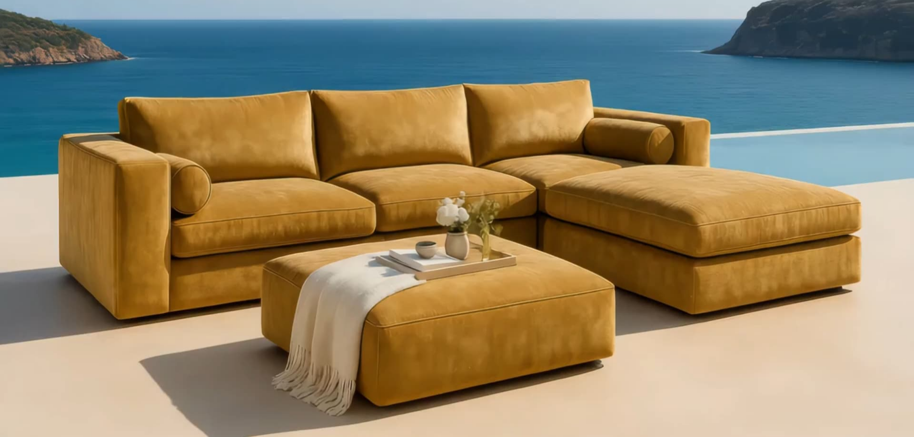
scroll to position [938, 0]
